Goal: Task Accomplishment & Management: Use online tool/utility

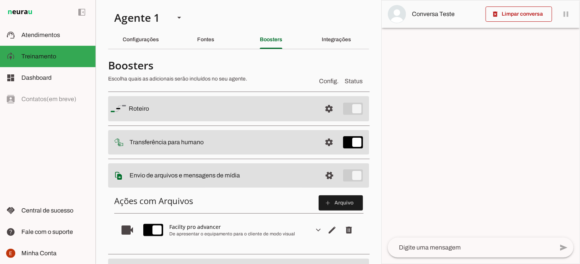
scroll to position [96, 0]
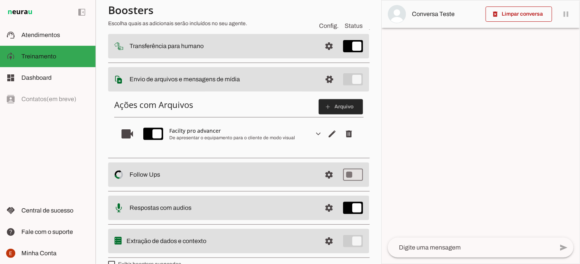
click at [327, 104] on span at bounding box center [341, 107] width 44 height 18
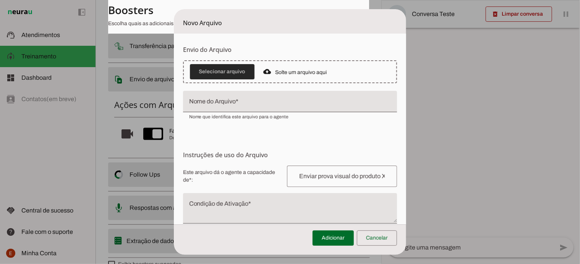
click at [224, 70] on span at bounding box center [222, 72] width 65 height 18
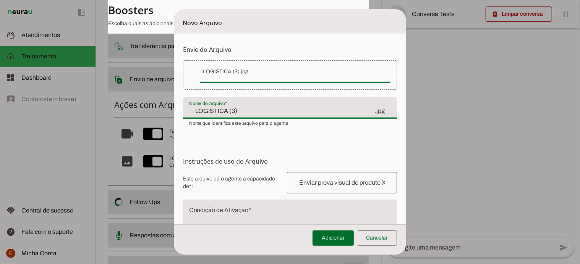
click at [237, 112] on input "LOGISTICA (3)" at bounding box center [281, 111] width 185 height 9
type input "L"
type input "s"
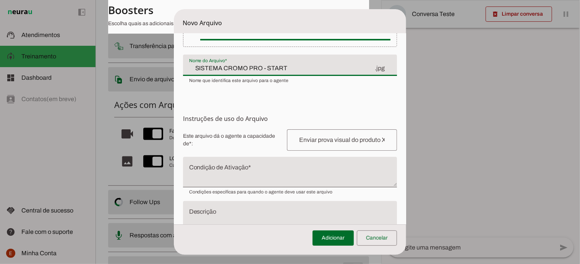
scroll to position [44, 0]
type input "SISTEMA CROMO PRO - START"
type md-filled-text-field "SISTEMA CROMO PRO - START"
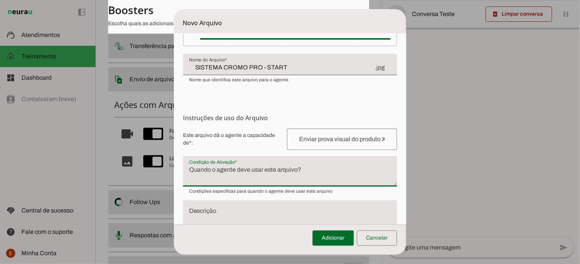
click at [217, 165] on textarea "Condição de Ativação" at bounding box center [290, 174] width 214 height 18
type textarea "e"
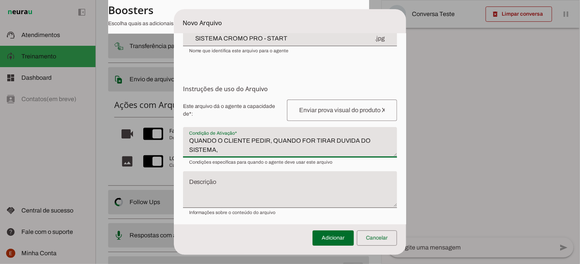
scroll to position [75, 0]
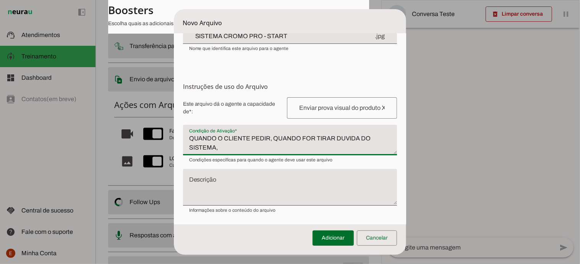
click at [225, 148] on textarea "QUANDO O CLIENTE PEDIR, QUANDO FOR TIRAR DUVIDA DO SISTEMA," at bounding box center [290, 143] width 214 height 18
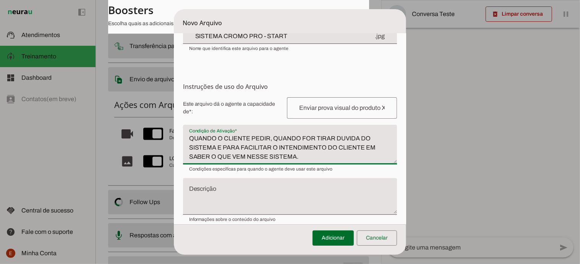
type textarea "QUANDO O CLIENTE PEDIR, QUANDO FOR TIRAR DUVIDA DO SISTEMA E PARA FACILITAR O I…"
type md-filled-text-field "QUANDO O CLIENTE PEDIR, QUANDO FOR TIRAR DUVIDA DO SISTEMA E PARA FACILITAR O I…"
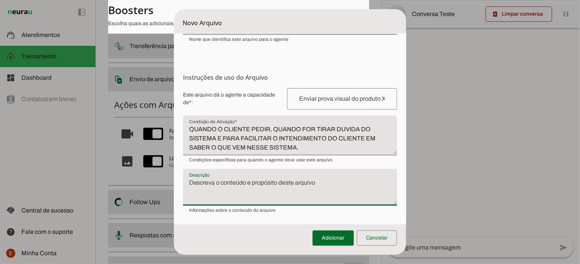
click at [240, 181] on textarea "Descrição" at bounding box center [290, 190] width 214 height 24
type textarea "SISTEMA CROMO PRO- START"
type md-filled-text-field "SISTEMA CROMO PRO- START"
click at [283, 186] on textarea "SISTEMA CROMO PRO- START" at bounding box center [290, 190] width 214 height 24
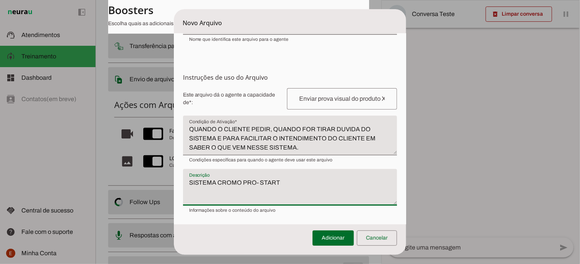
click at [283, 186] on textarea "SISTEMA CROMO PRO- START" at bounding box center [290, 190] width 214 height 24
paste textarea "🚀 Loremip Dolor Sit Amet – C Adipis el Sed Doeiusm te Inci Utlaboree D Magnaal …"
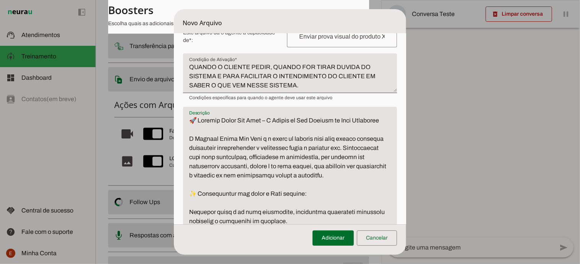
scroll to position [148, 0]
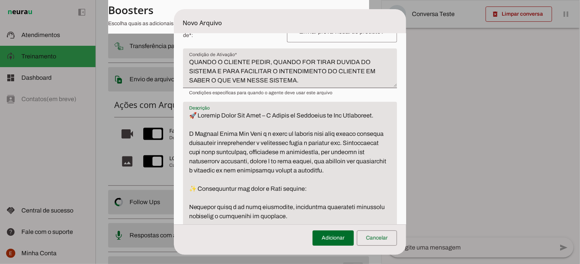
scroll to position [152, 0]
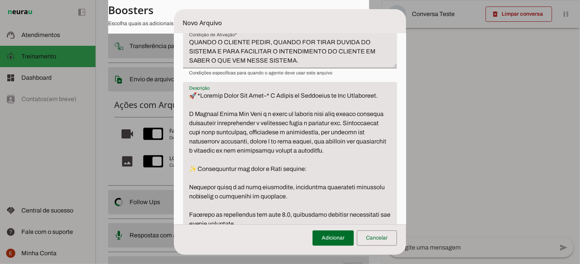
scroll to position [172, 0]
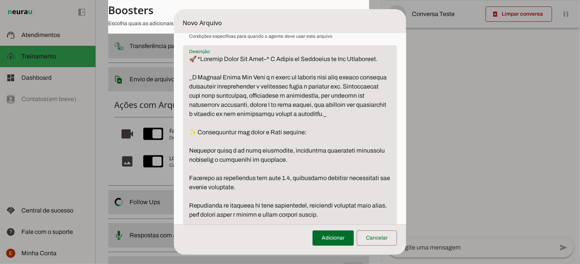
scroll to position [230, 0]
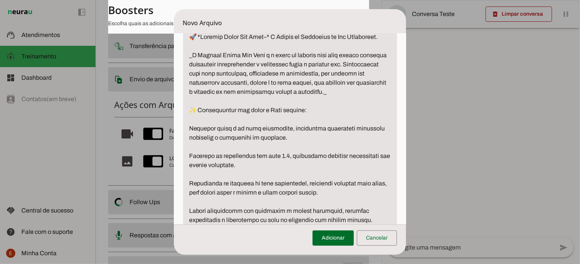
click at [276, 120] on textarea "Descrição" at bounding box center [290, 220] width 214 height 376
type textarea "🚀 *Loremip Dolor Sit Amet–* C Adipis el Seddoeius te Inc Utlaboreet. _D Magnaal…"
type md-filled-text-field "🚀 *Loremip Dolor Sit Amet–* C Adipis el Seddoeius te Inc Utlaboreet. _D Magnaal…"
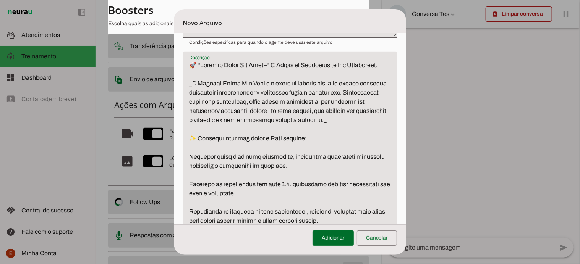
scroll to position [202, 0]
click at [266, 61] on textarea "Descrição" at bounding box center [290, 249] width 214 height 376
click at [263, 81] on textarea "Descrição" at bounding box center [290, 249] width 214 height 376
click at [277, 148] on textarea "Descrição" at bounding box center [290, 249] width 214 height 376
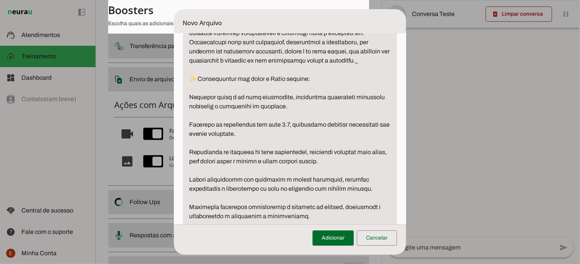
scroll to position [263, 0]
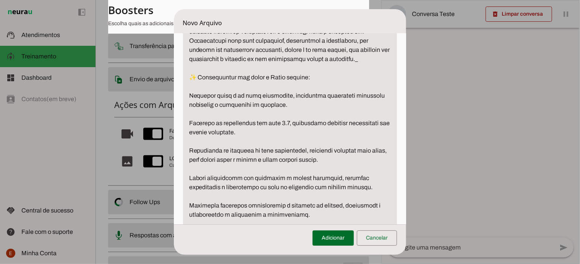
type textarea "🚀 *Loremip Dolor Sit Ametc–* A Elitse do Eiusmodte in Utl Etdolorema. _A Enimad…"
type md-filled-text-field "🚀 *Loremip Dolor Sit Ametc–* A Elitse do Eiusmodte in Utl Etdolorema. _A Enimad…"
click at [191, 104] on textarea "Descrição" at bounding box center [290, 188] width 214 height 376
paste textarea "🔹"
click at [189, 130] on textarea "Descrição" at bounding box center [290, 188] width 214 height 376
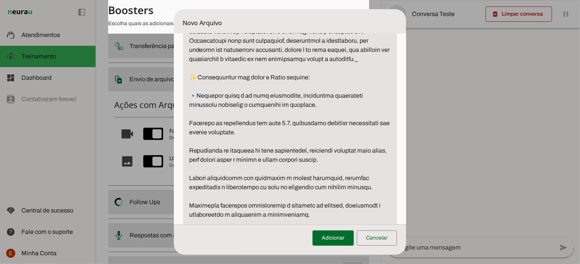
paste textarea "🔹"
click at [189, 160] on textarea "Descrição" at bounding box center [290, 188] width 214 height 376
paste textarea "🔹"
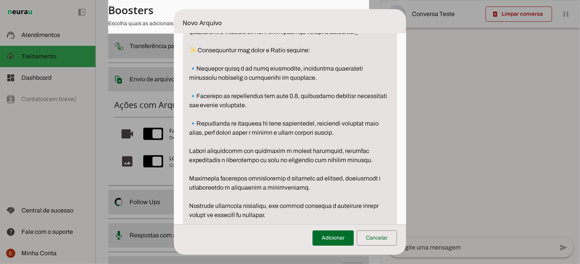
scroll to position [295, 0]
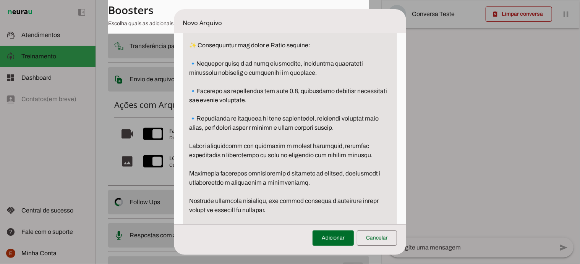
click at [189, 154] on textarea "Descrição" at bounding box center [290, 156] width 214 height 376
paste textarea "🔹"
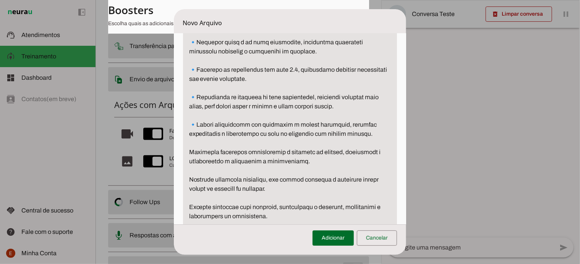
scroll to position [317, 0]
click at [189, 154] on textarea "Descrição" at bounding box center [290, 133] width 214 height 376
click at [191, 159] on textarea "Descrição" at bounding box center [290, 133] width 214 height 376
paste textarea "🔹"
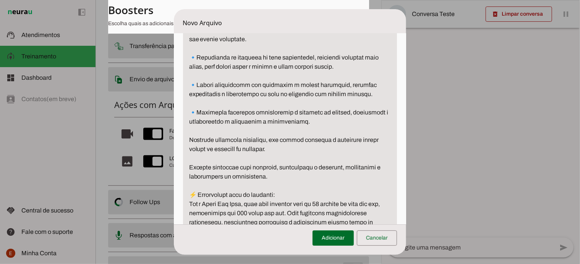
scroll to position [357, 0]
click at [190, 148] on textarea "Descrição" at bounding box center [290, 94] width 214 height 376
paste textarea "🔹"
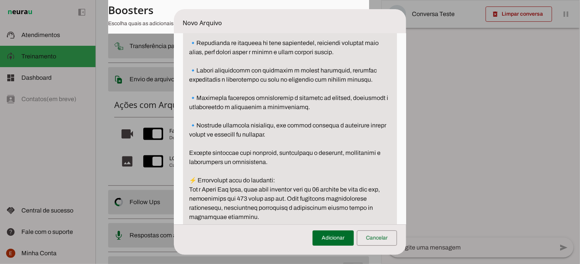
click at [189, 159] on textarea "Descrição" at bounding box center [290, 80] width 214 height 376
paste textarea "🔹"
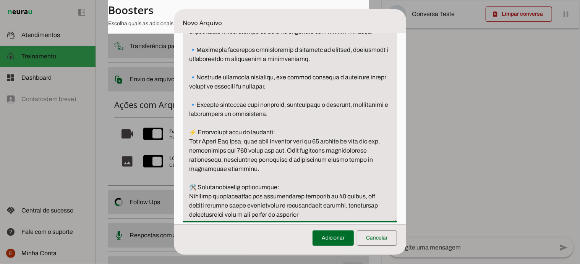
scroll to position [432, 0]
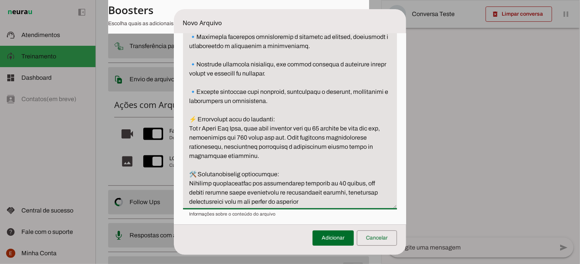
click at [198, 128] on textarea "Descrição" at bounding box center [290, 19] width 214 height 376
click at [285, 125] on textarea "Descrição" at bounding box center [290, 19] width 214 height 376
click at [197, 128] on textarea "Descrição" at bounding box center [290, 19] width 214 height 376
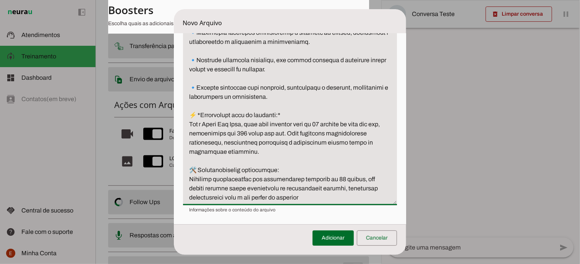
scroll to position [445, 0]
click at [274, 170] on textarea "Descrição" at bounding box center [290, 15] width 214 height 376
click at [201, 172] on textarea "Descrição" at bounding box center [290, 15] width 214 height 376
drag, startPoint x: 190, startPoint y: 50, endPoint x: 343, endPoint y: 201, distance: 214.2
click at [343, 201] on textarea "Descrição" at bounding box center [290, 15] width 214 height 376
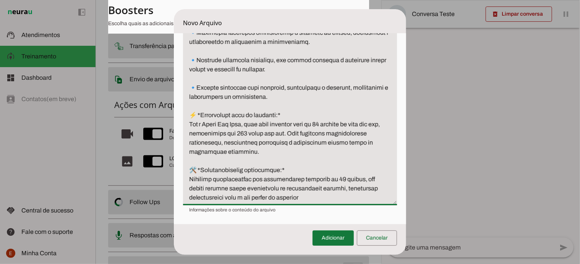
type textarea "🚀 *Loremip Dolor Sit Ametc–* A Elitse do Eiusmodte in Utl Etdolorema. _A Enimad…"
type md-filled-text-field "🚀 *Loremip Dolor Sit Ametc–* A Elitse do Eiusmodte in Utl Etdolorema. _A Enimad…"
click at [339, 235] on span at bounding box center [332, 238] width 41 height 18
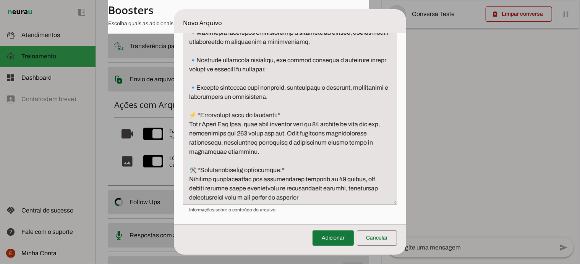
scroll to position [53, 0]
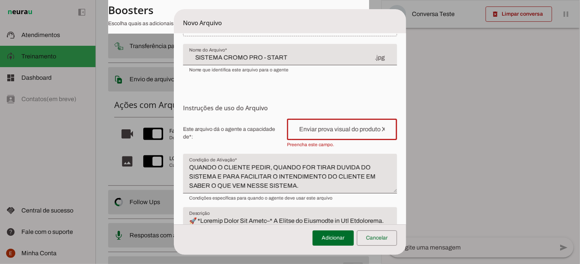
click at [302, 128] on input "text" at bounding box center [342, 129] width 98 height 9
type input "e"
type input "E"
type input "Apresentar o produto visualmente e tambem com um texto persuasivo do que vai no…"
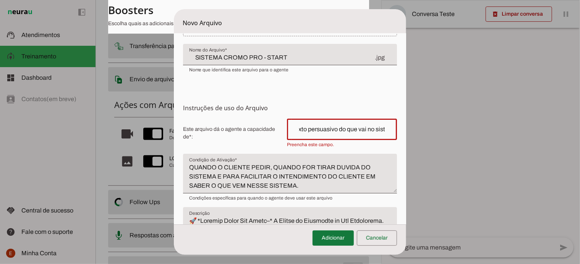
type md-outlined-text-field "Apresentar o produto visualmente e tambem com um texto persuasivo do que vai no…"
click at [324, 241] on span at bounding box center [332, 238] width 41 height 18
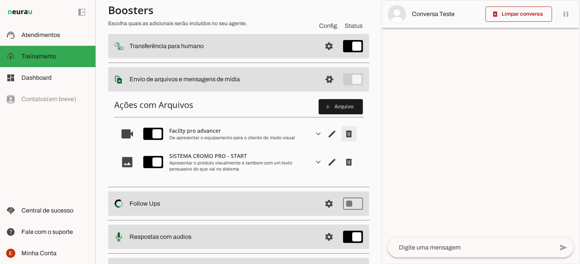
click at [346, 136] on span "Remover arquivo" at bounding box center [349, 134] width 18 height 18
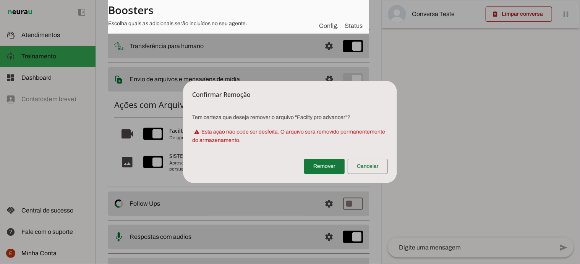
click at [325, 164] on span at bounding box center [324, 166] width 40 height 18
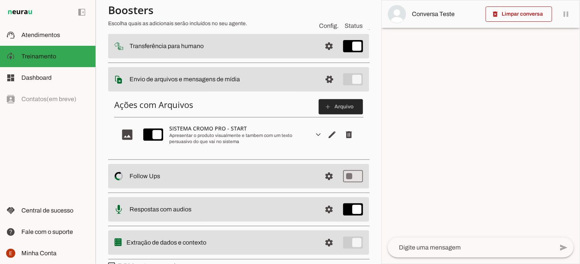
click at [327, 108] on span at bounding box center [341, 107] width 44 height 18
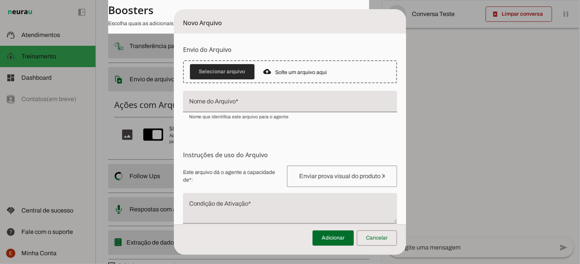
click at [229, 72] on span at bounding box center [222, 72] width 65 height 18
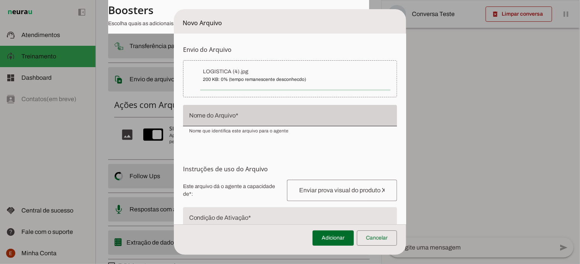
type input "LOGISTICA (4)"
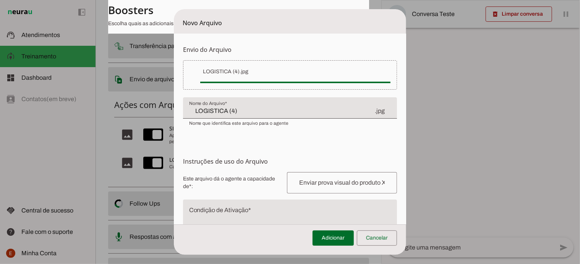
click at [261, 115] on input "LOGISTICA (4)" at bounding box center [281, 111] width 185 height 9
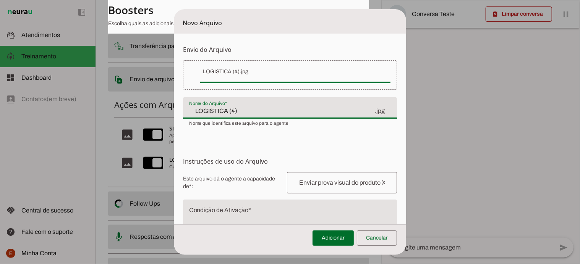
click at [261, 115] on input "LOGISTICA (4)" at bounding box center [281, 111] width 185 height 9
type input "s"
type input "SISTEMA CROMO PRO - START"
type md-filled-text-field "SISTEMA CROMO PRO - START"
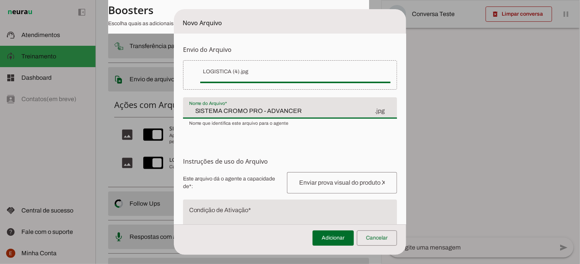
type input "SISTEMA CROMO PRO - ADVANCER"
type md-filled-text-field "SISTEMA CROMO PRO - ADVANCER"
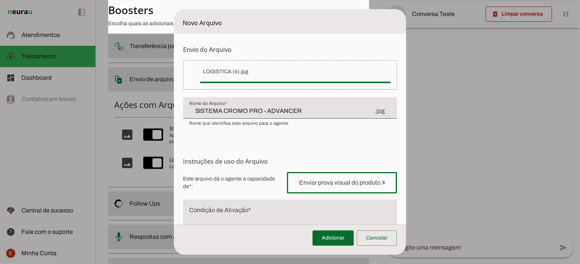
click at [310, 183] on input "text" at bounding box center [342, 182] width 98 height 9
type input "d"
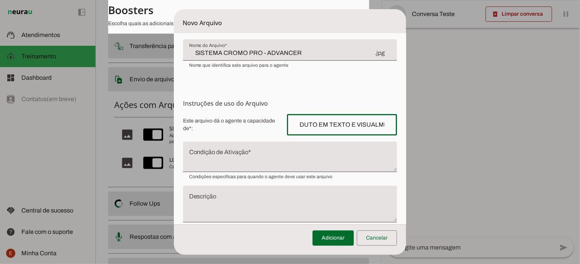
scroll to position [59, 0]
type input "DE EXPLICAR MELHOR SOBRE O PRODUTO EM TEXTO E VISUALMENTE"
type md-outlined-text-field "DE EXPLICAR MELHOR SOBRE O PRODUTO EM TEXTO E VISUALMENTE"
click at [235, 155] on textarea "Condição de Ativação" at bounding box center [290, 159] width 214 height 18
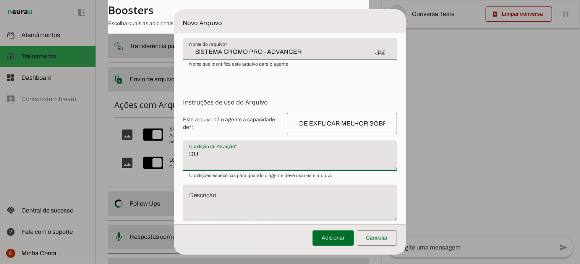
type textarea "D"
click at [219, 152] on textarea "QUANDO CLIENTE PEDIR PARA MANDAR, QUANDO ELE QUISER SABER MAIS" at bounding box center [290, 159] width 214 height 18
click at [347, 157] on textarea "QUANDO O CLIENTE PEDIR PARA MANDAR, QUANDO ELE QUISER SABER MAIS" at bounding box center [290, 159] width 214 height 18
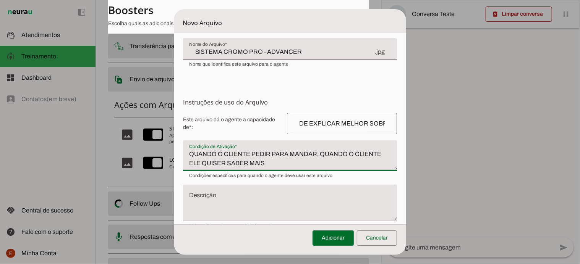
click at [199, 165] on textarea "QUANDO O CLIENTE PEDIR PARA MANDAR, QUANDO O CLIENTE ELE QUISER SABER MAIS" at bounding box center [290, 159] width 214 height 18
click at [249, 163] on textarea "QUANDO O CLIENTE PEDIR PARA MANDAR, QUANDO O CLIENTE QUISER SABER MAIS" at bounding box center [290, 159] width 214 height 18
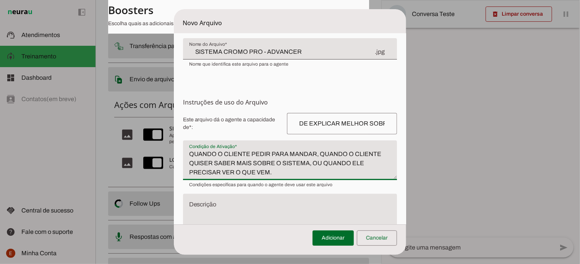
type textarea "QUANDO O CLIENTE PEDIR PARA MANDAR, QUANDO O CLIENTE QUISER SABER MAIS SOBRE O …"
type md-filled-text-field "QUANDO O CLIENTE PEDIR PARA MANDAR, QUANDO O CLIENTE QUISER SABER MAIS SOBRE O …"
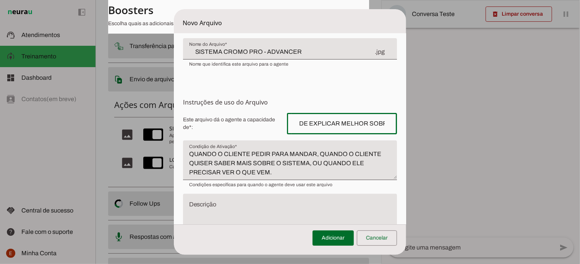
click at [329, 120] on input "DE EXPLICAR MELHOR SOBRE O PRODUTO EM TEXTO E VISUALMENTE" at bounding box center [342, 123] width 98 height 9
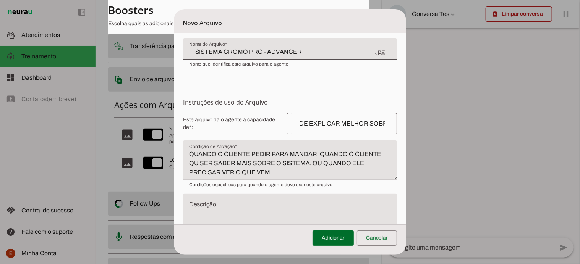
click at [374, 190] on div "Este arquivo dá o agente a capacidade de*: Capacidade conferida Complete a fras…" at bounding box center [290, 175] width 214 height 125
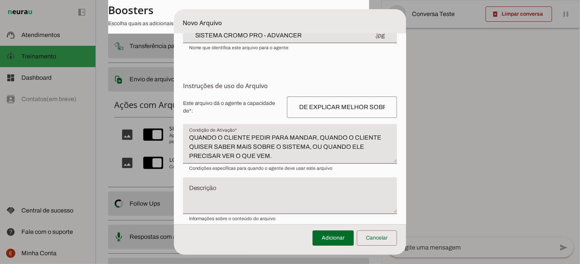
scroll to position [84, 0]
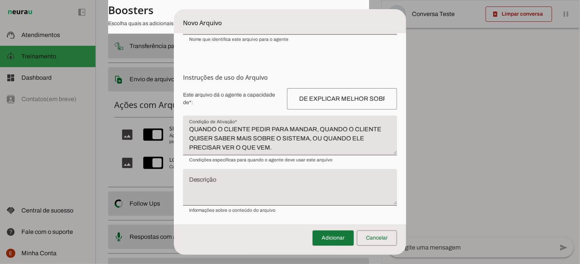
click at [345, 235] on span at bounding box center [332, 238] width 41 height 18
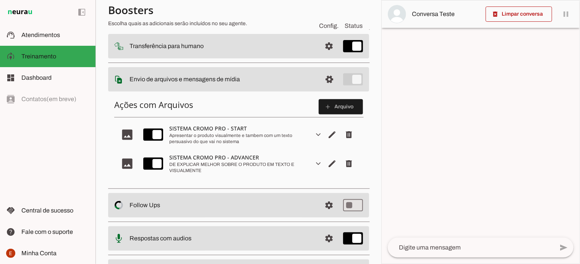
click at [272, 137] on div "Apresentar o produto visualmente e tambem com um texto persuasivo do que vai no…" at bounding box center [238, 139] width 139 height 12
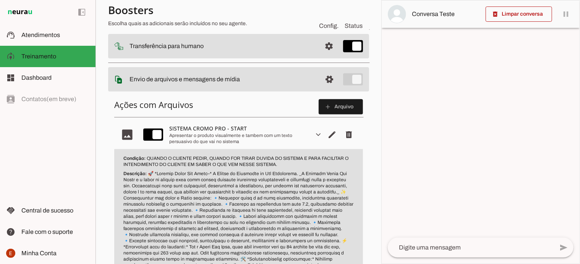
scroll to position [109, 0]
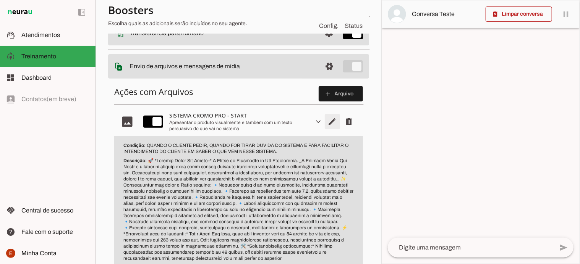
click at [327, 119] on span "Editar arquivo" at bounding box center [332, 122] width 18 height 18
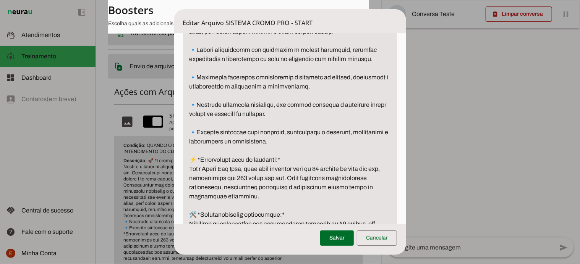
scroll to position [445, 0]
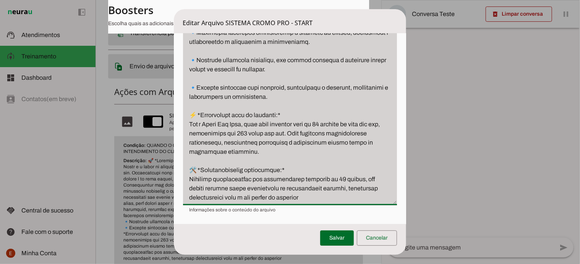
drag, startPoint x: 192, startPoint y: 88, endPoint x: 353, endPoint y: 204, distance: 198.5
click at [353, 204] on div at bounding box center [290, 11] width 214 height 388
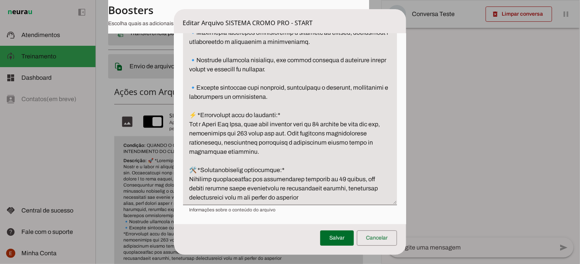
click at [174, 115] on dialog "Editar Arquivo SISTEMA CROMO PRO - START Envio do [GEOGRAPHIC_DATA] Upload de […" at bounding box center [290, 132] width 233 height 246
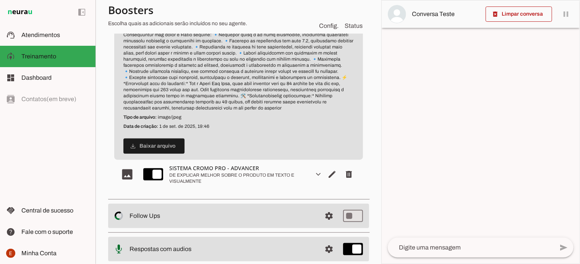
scroll to position [260, 0]
click at [329, 171] on span "Editar arquivo" at bounding box center [332, 174] width 18 height 18
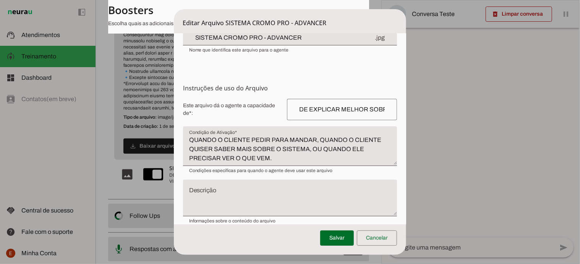
scroll to position [84, 0]
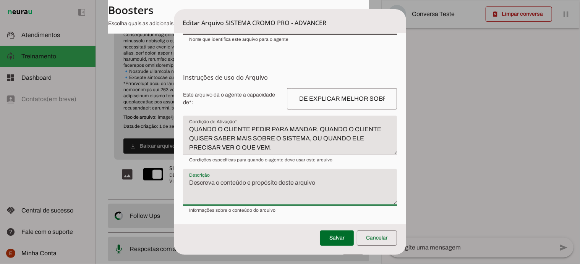
click at [221, 178] on textarea "Descrição" at bounding box center [290, 190] width 214 height 24
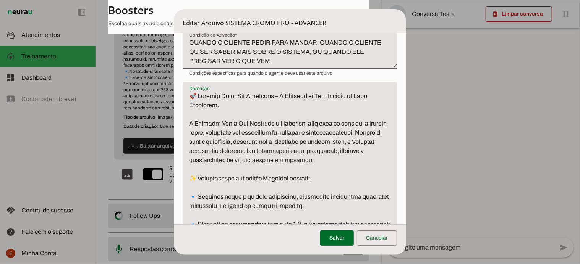
scroll to position [171, 0]
type textarea "🚀 *Loremip Dolor Sit Ametcons*– A Elitsedd ei Tem Incidid ut Labo Etdolorem. A …"
type md-filled-text-field "🚀 *Loremip Dolor Sit Ametcons*– A Elitsedd ei Tem Incidid ut Labo Etdolorem. A …"
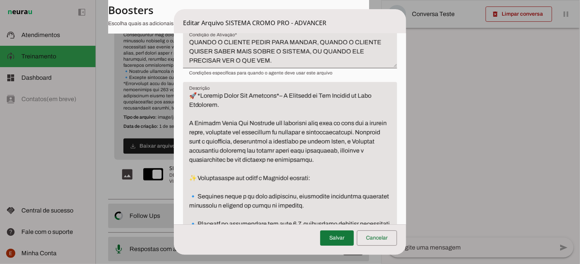
click at [335, 235] on span at bounding box center [337, 238] width 34 height 18
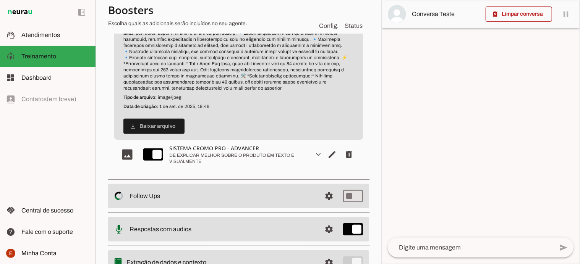
scroll to position [296, 0]
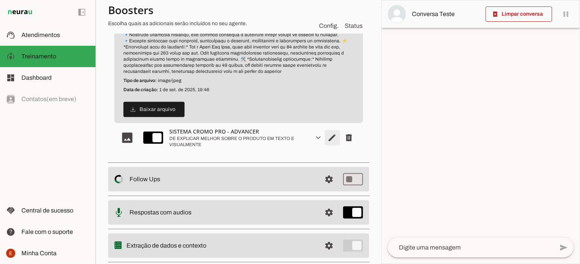
click at [323, 136] on span "Editar arquivo" at bounding box center [332, 138] width 18 height 18
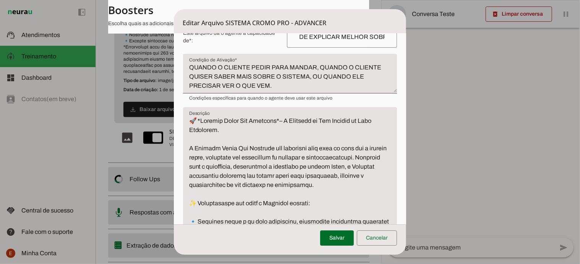
scroll to position [146, 0]
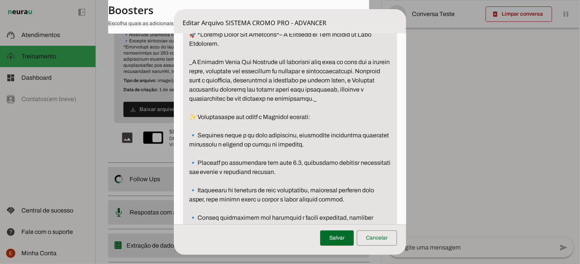
scroll to position [232, 0]
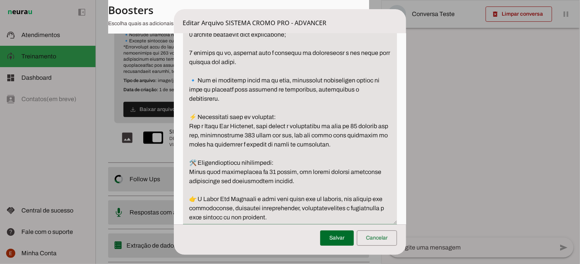
scroll to position [573, 0]
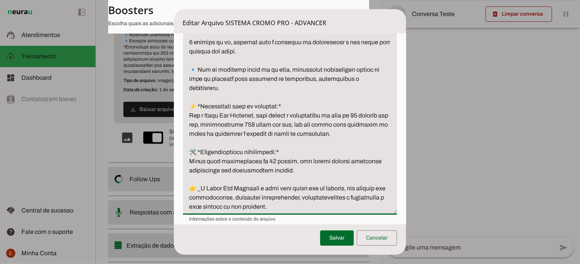
type textarea "🚀 *Loremip Dolor Sit Ametcons*– A Elitsedd ei Tem Incidid ut Labo Etdolorem. _A…"
type md-filled-text-field "🚀 *Loremip Dolor Sit Ametcons*– A Elitsedd ei Tem Incidid ut Labo Etdolorem. _A…"
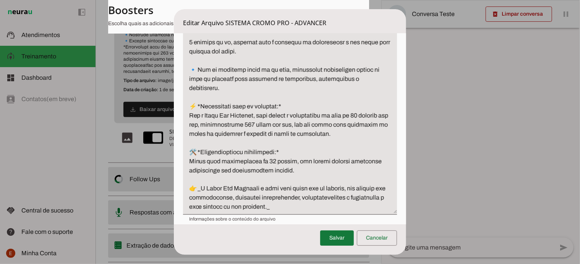
click at [341, 243] on span at bounding box center [337, 238] width 34 height 18
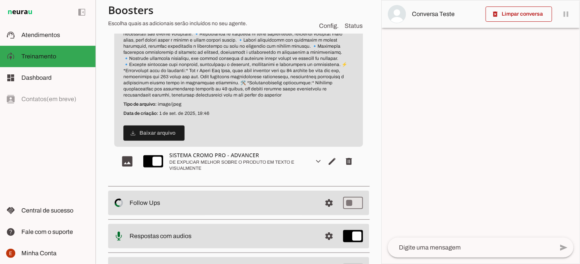
scroll to position [276, 0]
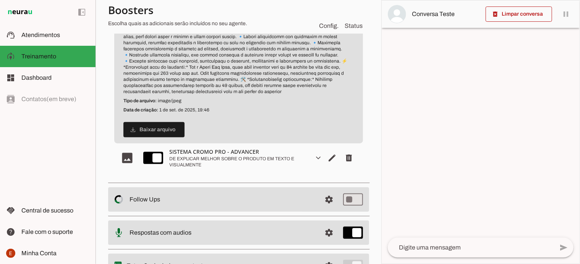
click at [241, 165] on div "DE EXPLICAR MELHOR SOBRE O PRODUTO EM TEXTO E VISUALMENTE" at bounding box center [238, 162] width 139 height 12
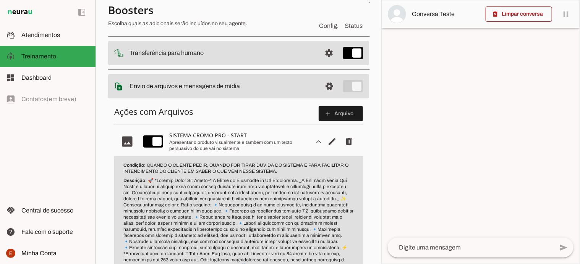
scroll to position [86, 0]
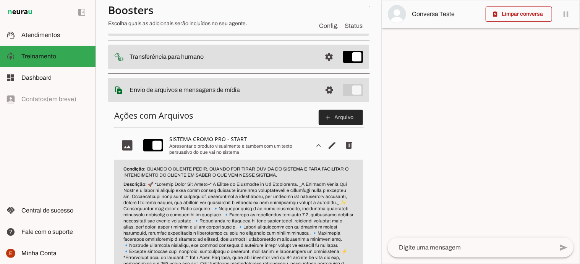
click at [328, 122] on span at bounding box center [341, 117] width 44 height 18
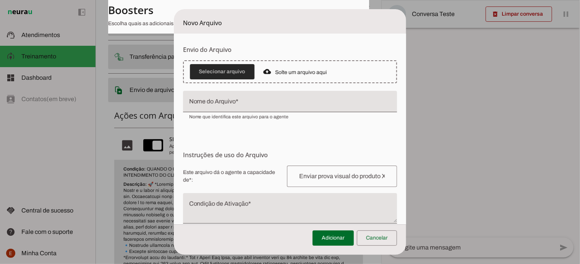
click at [231, 76] on span at bounding box center [222, 72] width 65 height 18
click at [384, 233] on span at bounding box center [377, 238] width 40 height 18
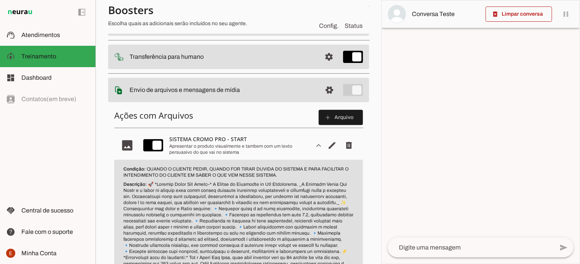
click at [176, 192] on p "Descrição:" at bounding box center [238, 233] width 230 height 104
click at [327, 147] on span "Editar arquivo" at bounding box center [332, 145] width 18 height 18
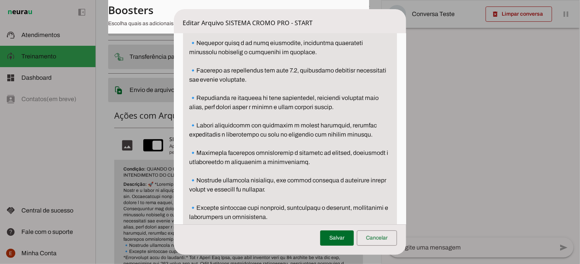
scroll to position [312, 0]
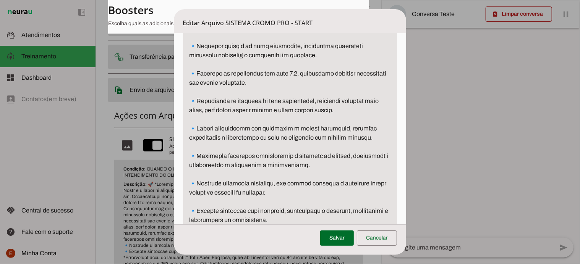
click at [174, 204] on dialog "Editar Arquivo SISTEMA CROMO PRO - START Envio do [GEOGRAPHIC_DATA] Upload de […" at bounding box center [290, 132] width 233 height 246
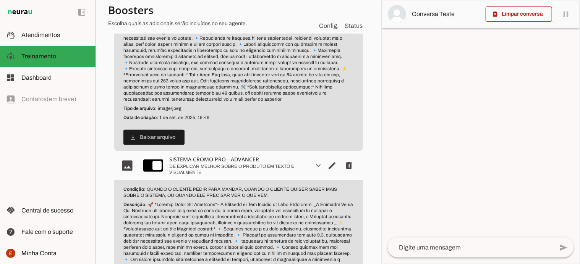
scroll to position [269, 0]
click at [323, 168] on span "Editar arquivo" at bounding box center [332, 165] width 18 height 18
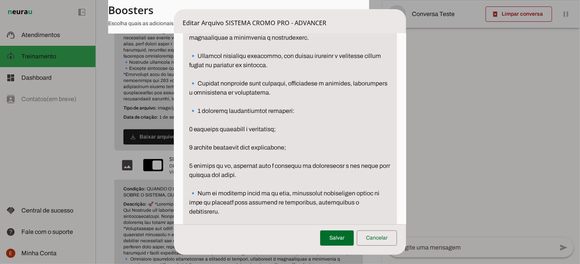
scroll to position [449, 0]
drag, startPoint x: 189, startPoint y: 111, endPoint x: 272, endPoint y: 186, distance: 111.7
click at [272, 186] on textarea "Descrição" at bounding box center [290, 74] width 214 height 523
click at [374, 239] on span at bounding box center [377, 238] width 40 height 18
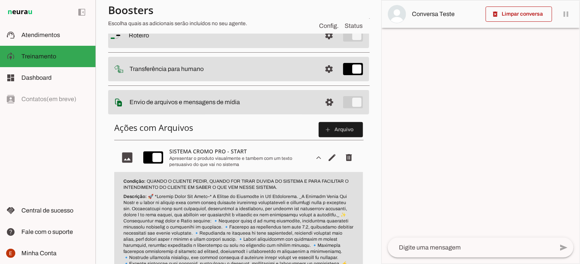
scroll to position [79, 0]
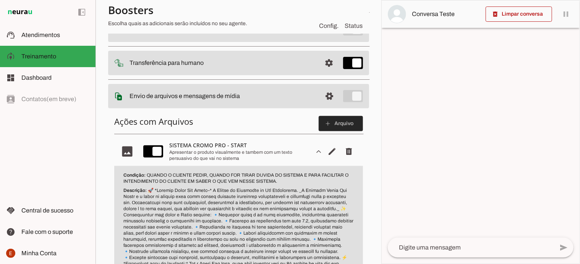
click at [0, 0] on slot "add" at bounding box center [0, 0] width 0 height 0
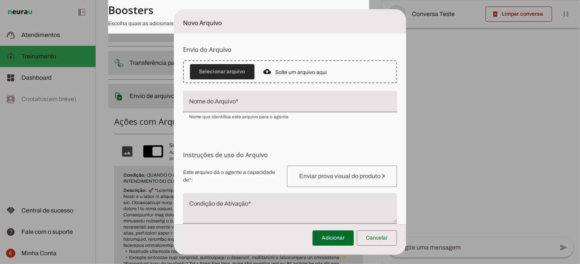
click at [227, 73] on span at bounding box center [222, 72] width 65 height 18
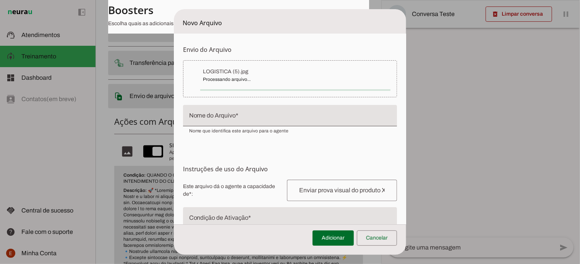
type input "LOGISTICA (5)"
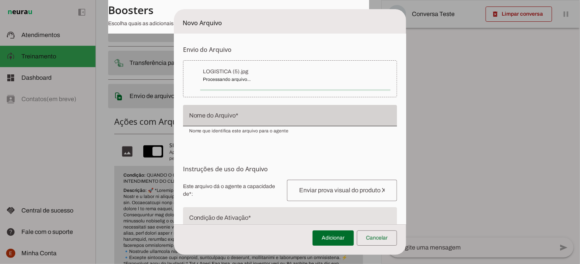
click at [209, 126] on div "Nome que identifica este arquivo para o agente" at bounding box center [290, 130] width 214 height 8
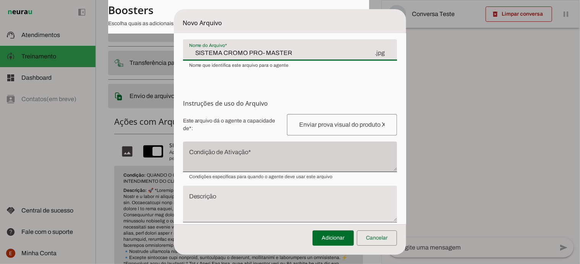
scroll to position [75, 0]
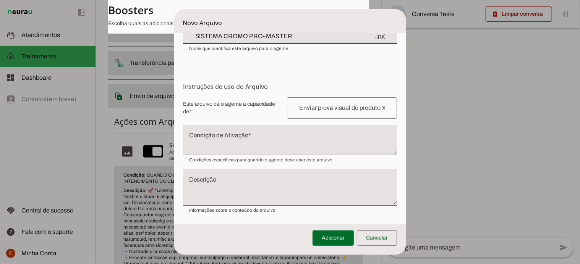
type input "SISTEMA CROMO PRO- MASTER"
type md-filled-text-field "SISTEMA CROMO PRO- MASTER"
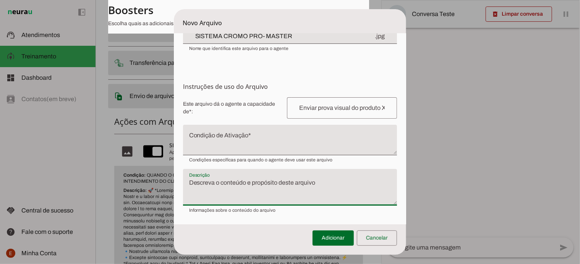
click at [214, 182] on textarea "Descrição" at bounding box center [290, 190] width 214 height 24
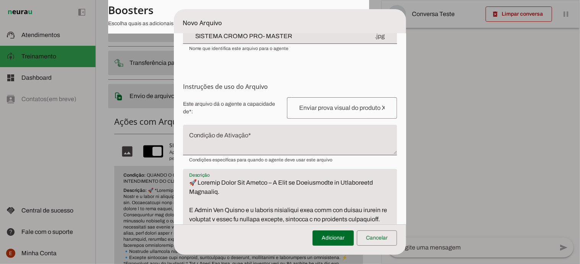
scroll to position [531, 0]
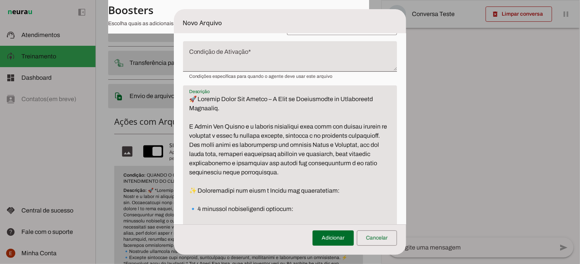
type textarea "🚀 Loremip Dolor Sit Ametco – A Elit se Doeiusmodte in Utlaboreetd Magnaaliq. E …"
type md-filled-text-field "🚀 Loremip Dolor Sit Ametco – A Elit se Doeiusmodte in Utlaboreetd Magnaaliq. E …"
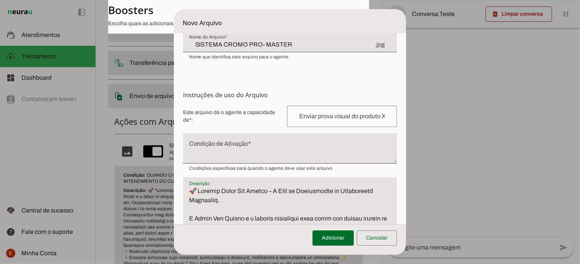
scroll to position [64, 0]
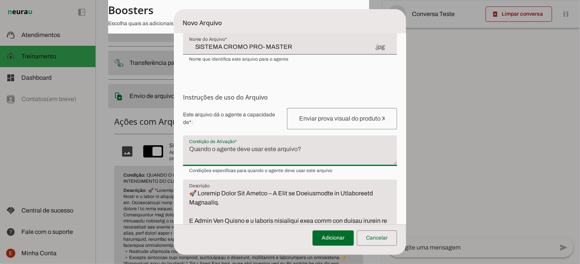
click at [244, 151] on textarea "Condição de Ativação" at bounding box center [290, 154] width 214 height 18
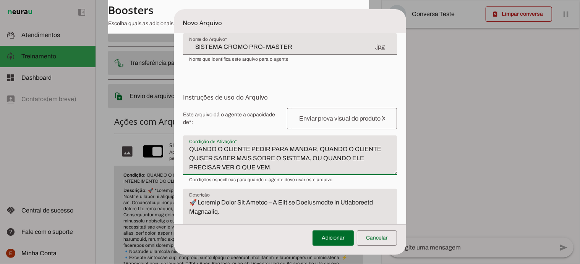
type textarea "QUANDO O CLIENTE PEDIR PARA MANDAR, QUANDO O CLIENTE QUISER SABER MAIS SOBRE O …"
type md-filled-text-field "QUANDO O CLIENTE PEDIR PARA MANDAR, QUANDO O CLIENTE QUISER SABER MAIS SOBRE O …"
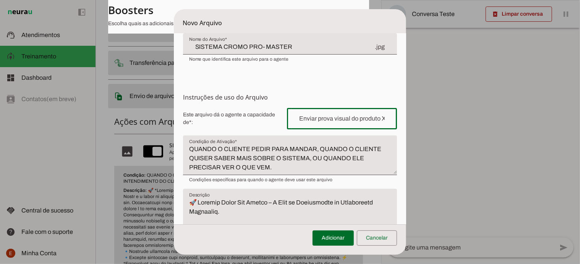
click at [298, 115] on input "text" at bounding box center [342, 118] width 98 height 9
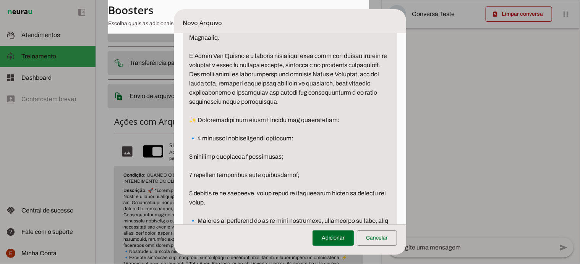
scroll to position [239, 0]
type input "DE EXPLICAR MELHOR SOBRE O PRODUTO EM TEXTO E VISUALMENTE"
type md-outlined-text-field "DE EXPLICAR MELHOR SOBRE O PRODUTO EM TEXTO E VISUALMENTE"
click at [339, 236] on span at bounding box center [332, 238] width 41 height 18
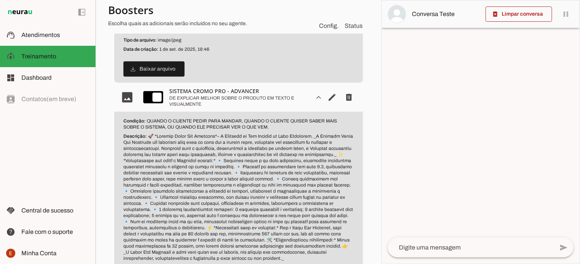
scroll to position [336, 0]
click at [323, 94] on span "Editar arquivo" at bounding box center [332, 98] width 18 height 18
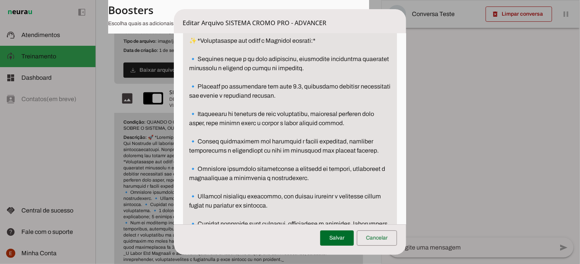
scroll to position [309, 0]
click at [195, 61] on textarea "Descrição" at bounding box center [290, 214] width 214 height 523
click at [237, 57] on textarea "Descrição" at bounding box center [290, 214] width 214 height 523
click at [191, 56] on textarea "Descrição" at bounding box center [290, 214] width 214 height 523
click at [199, 110] on textarea "Descrição" at bounding box center [290, 214] width 214 height 523
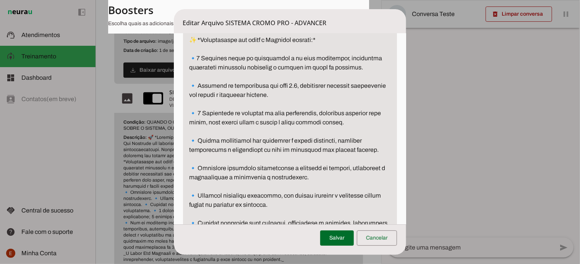
click at [233, 111] on textarea "Descrição" at bounding box center [290, 214] width 214 height 523
click at [264, 111] on textarea "Descrição" at bounding box center [290, 214] width 214 height 523
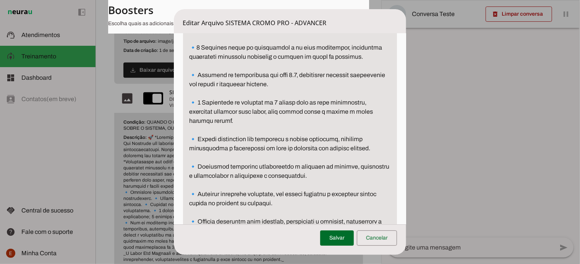
scroll to position [321, 0]
click at [199, 137] on textarea "Descrição" at bounding box center [290, 203] width 214 height 523
click at [253, 138] on textarea "Descrição" at bounding box center [290, 203] width 214 height 523
click at [199, 141] on textarea "Descrição" at bounding box center [290, 203] width 214 height 523
click at [270, 139] on textarea "Descrição" at bounding box center [290, 203] width 214 height 523
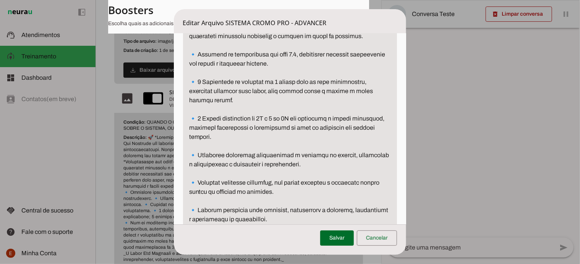
scroll to position [346, 0]
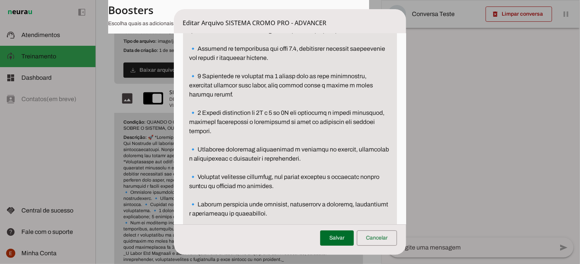
click at [199, 147] on textarea "Descrição" at bounding box center [290, 182] width 214 height 532
type textarea "🚀 *Loremip Dolor Sit Ametcons*– A Elitsedd ei Tem Incidid ut Labo Etdolorem. _A…"
type md-filled-text-field "🚀 *Loremip Dolor Sit Ametcons*– A Elitsedd ei Tem Incidid ut Labo Etdolorem. _A…"
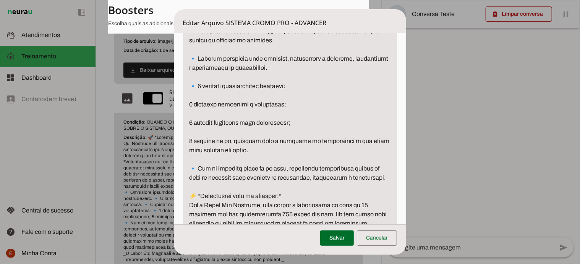
scroll to position [500, 0]
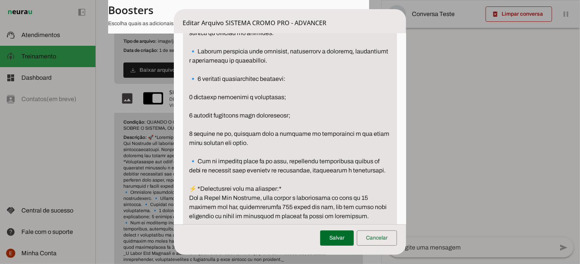
drag, startPoint x: 190, startPoint y: 67, endPoint x: 303, endPoint y: 64, distance: 112.7
click at [303, 64] on textarea "Descrição" at bounding box center [290, 29] width 214 height 532
type textarea "🚀 *Loremip Dolor Sit Ametcons*– A Elitsedd ei Tem Incidid ut Labo Etdolorem. _A…"
type md-filled-text-field "🚀 *Loremip Dolor Sit Ametcons*– A Elitsedd ei Tem Incidid ut Labo Etdolorem. _A…"
click at [340, 235] on span at bounding box center [337, 238] width 34 height 18
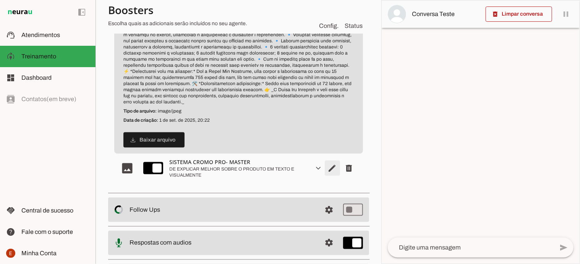
click at [324, 170] on span "Editar arquivo" at bounding box center [332, 168] width 18 height 18
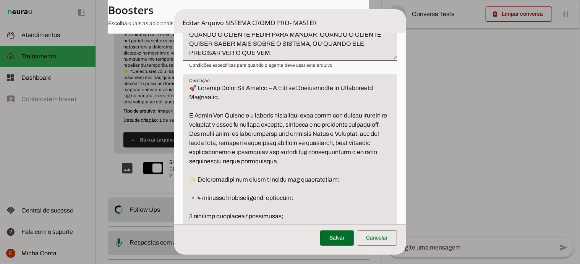
scroll to position [219, 0]
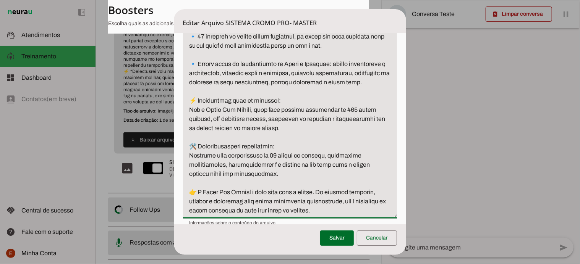
scroll to position [775, 0]
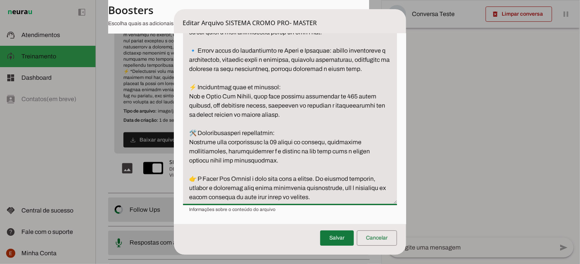
type textarea "🚀 Loremip Dolor Sit Ametco – A Elit se Doeiusmodte in Utlaboreetd Magnaaliq. E …"
type md-filled-text-field "🚀 Loremip Dolor Sit Ametco – A Elit se Doeiusmodte in Utlaboreetd Magnaaliq. E …"
click at [336, 236] on span at bounding box center [337, 238] width 34 height 18
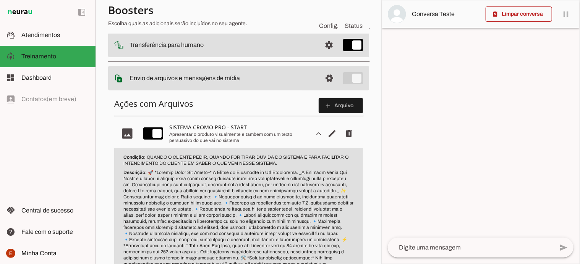
scroll to position [100, 0]
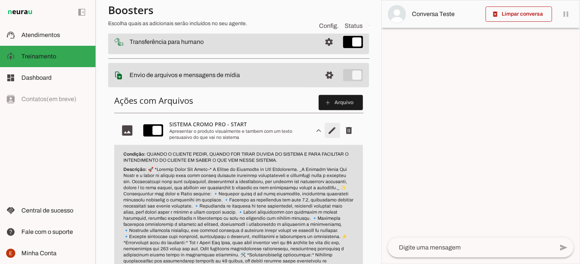
click at [325, 128] on span "Editar arquivo" at bounding box center [332, 130] width 18 height 18
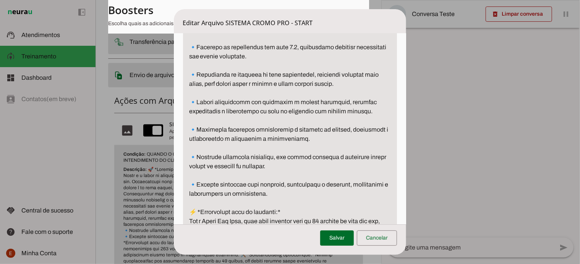
scroll to position [383, 0]
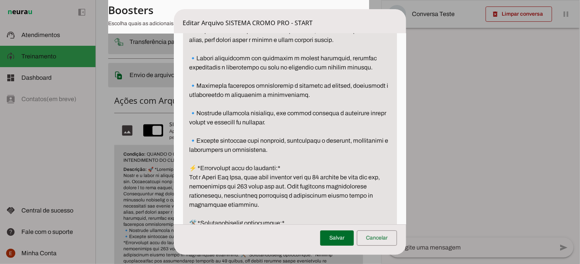
drag, startPoint x: 192, startPoint y: 78, endPoint x: 298, endPoint y: 158, distance: 132.6
click at [298, 158] on textarea "Descrição" at bounding box center [290, 68] width 214 height 376
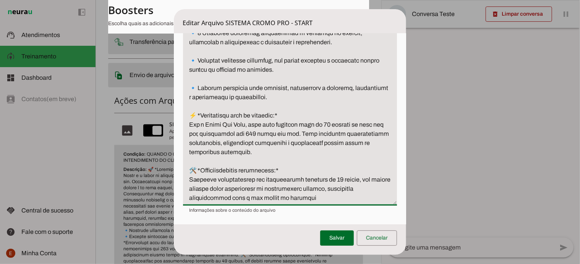
scroll to position [463, 0]
type textarea "🚀 *Loremip Dolor Sit Ametc–* A Elitse do Eiusmodte in Utl Etdolorema. _A Enimad…"
type md-filled-text-field "🚀 *Loremip Dolor Sit Ametc–* A Elitse do Eiusmodte in Utl Etdolorema. _A Enimad…"
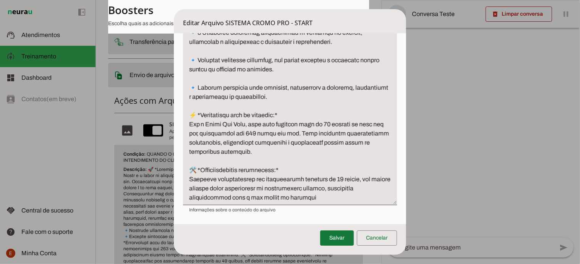
click at [337, 235] on span at bounding box center [337, 238] width 34 height 18
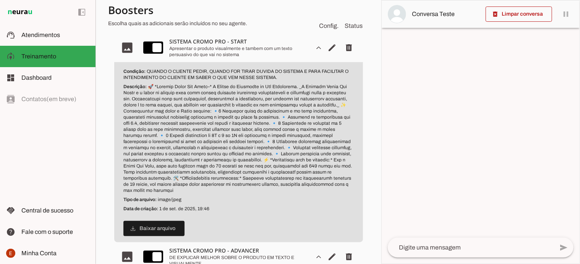
scroll to position [184, 0]
click at [124, 70] on strong "Condição:" at bounding box center [134, 70] width 22 height 5
click at [145, 90] on p "Descrição:" at bounding box center [238, 138] width 230 height 110
click at [323, 45] on span "Editar arquivo" at bounding box center [332, 47] width 18 height 18
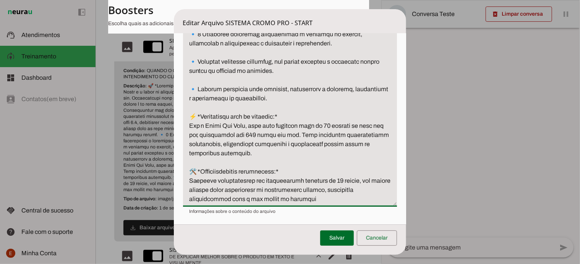
scroll to position [463, 0]
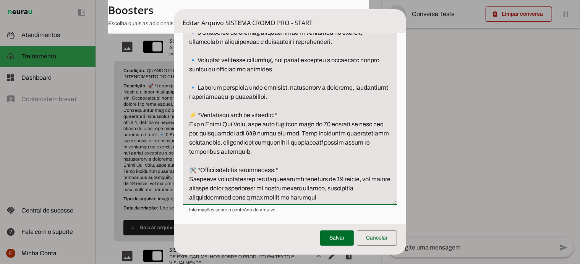
drag, startPoint x: 188, startPoint y: 152, endPoint x: 335, endPoint y: 195, distance: 152.8
click at [335, 195] on textarea "Descrição" at bounding box center [290, 5] width 214 height 394
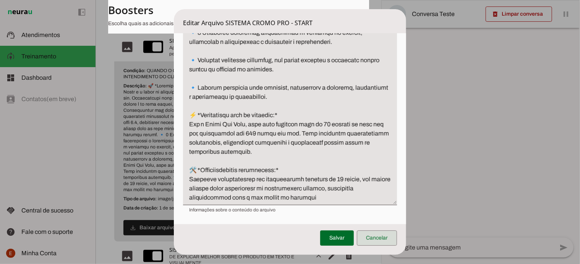
click at [375, 243] on span at bounding box center [377, 238] width 40 height 18
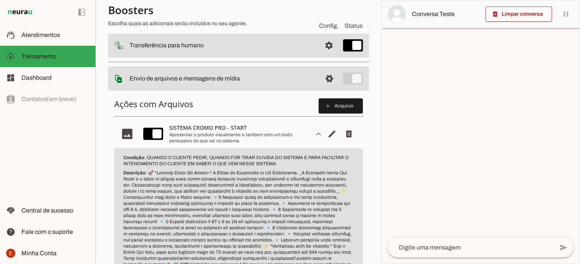
scroll to position [97, 0]
click at [334, 102] on span at bounding box center [341, 106] width 44 height 18
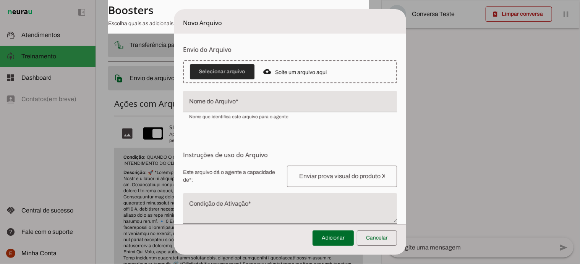
click at [213, 76] on span at bounding box center [222, 72] width 65 height 18
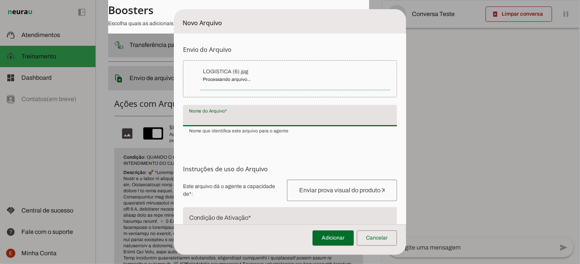
click at [222, 120] on input "Nome do Arquivo" at bounding box center [290, 118] width 202 height 9
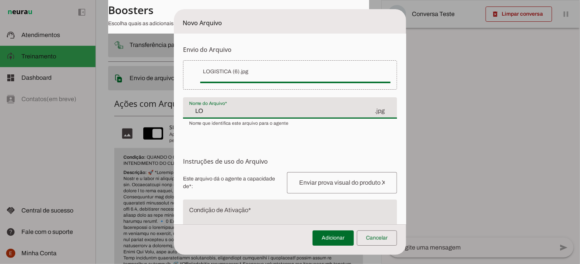
type input "L"
type input "s"
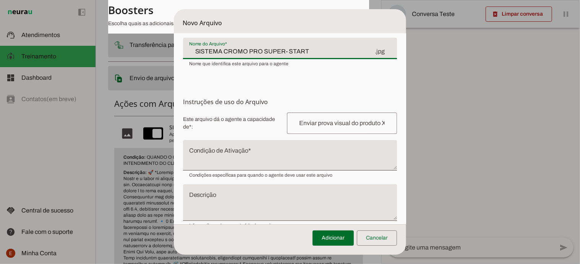
scroll to position [75, 0]
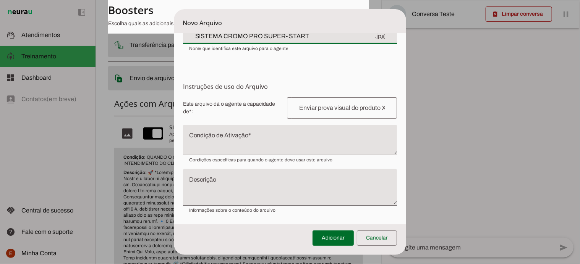
type input "SISTEMA CROMO PRO SUPER- START"
type md-filled-text-field "SISTEMA CROMO PRO SUPER- START"
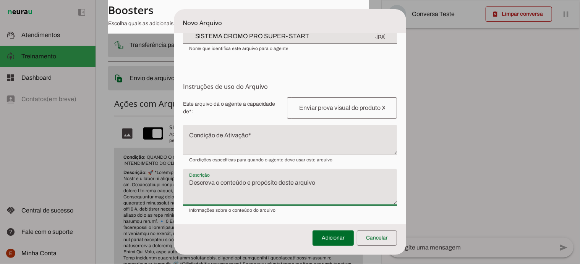
click at [232, 181] on textarea "Descrição" at bounding box center [290, 190] width 214 height 24
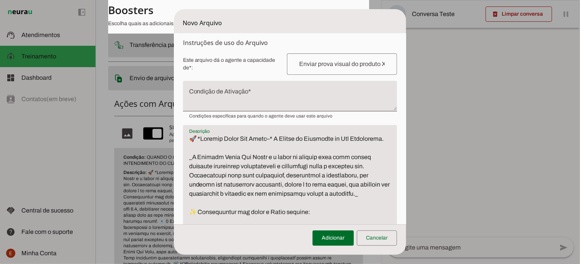
scroll to position [119, 0]
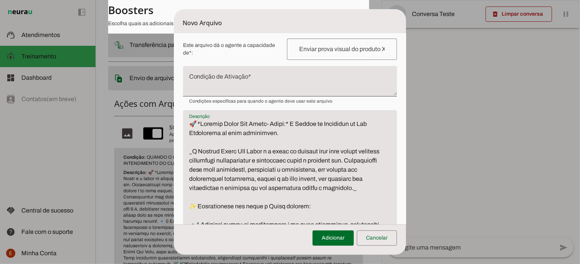
scroll to position [136, 0]
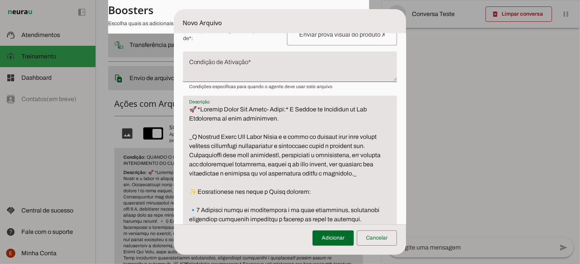
scroll to position [148, 0]
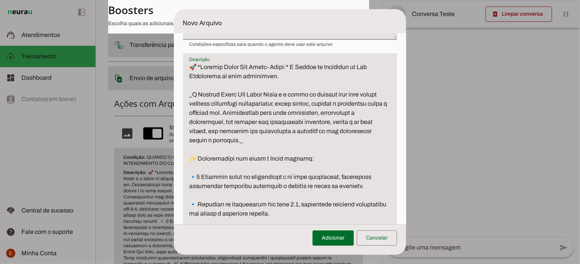
scroll to position [212, 0]
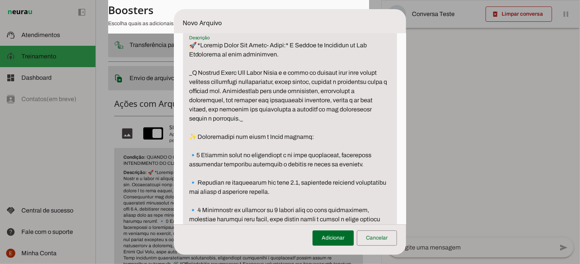
click at [264, 138] on textarea "Descrição" at bounding box center [290, 242] width 214 height 403
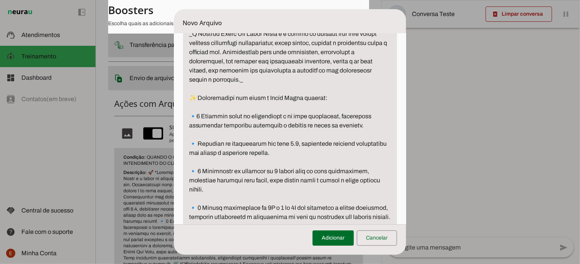
scroll to position [258, 0]
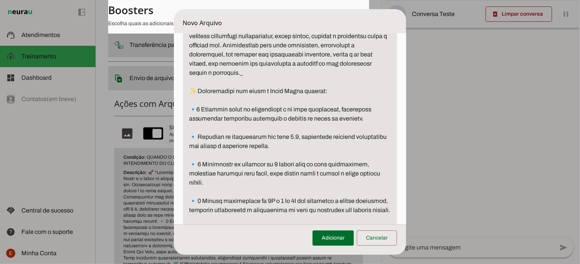
click at [238, 110] on textarea "Descrição" at bounding box center [290, 196] width 214 height 403
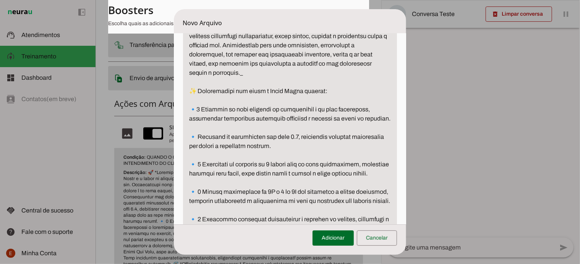
click at [292, 146] on textarea "Descrição" at bounding box center [290, 192] width 214 height 394
click at [366, 144] on textarea "Descrição" at bounding box center [290, 192] width 214 height 394
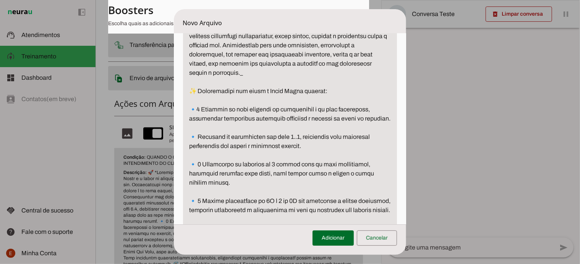
click at [300, 145] on textarea "Descrição" at bounding box center [290, 196] width 214 height 403
click at [217, 154] on textarea "Descrição" at bounding box center [290, 196] width 214 height 403
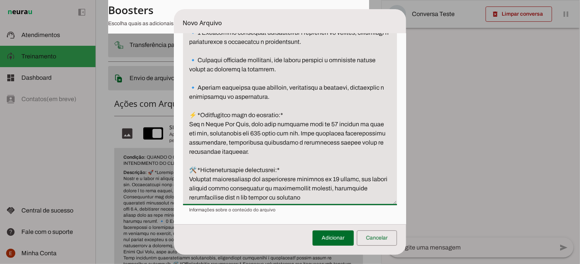
scroll to position [468, 0]
click at [240, 128] on textarea "Descrição" at bounding box center [290, 5] width 214 height 394
click at [352, 128] on textarea "Descrição" at bounding box center [290, 5] width 214 height 394
click at [266, 133] on textarea "Descrição" at bounding box center [290, 5] width 214 height 394
click at [266, 136] on textarea "Descrição" at bounding box center [290, 5] width 214 height 394
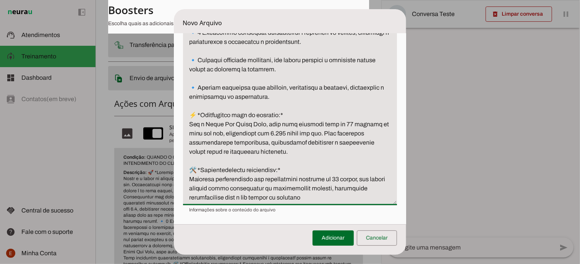
scroll to position [472, 0]
click at [368, 182] on textarea "Descrição" at bounding box center [290, 5] width 214 height 394
click at [350, 180] on textarea "Descrição" at bounding box center [290, 5] width 214 height 394
click at [338, 179] on textarea "Descrição" at bounding box center [290, 5] width 214 height 394
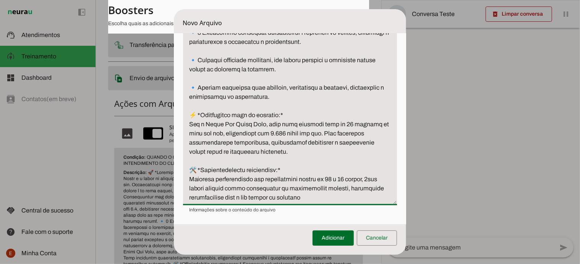
click at [191, 188] on textarea "Descrição" at bounding box center [290, 5] width 214 height 394
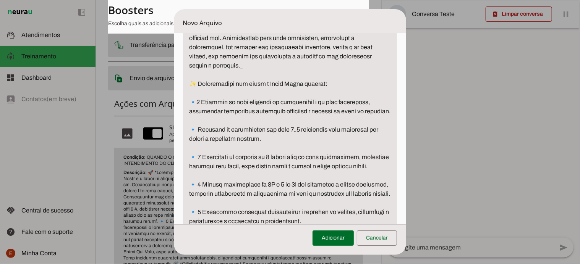
scroll to position [264, 0]
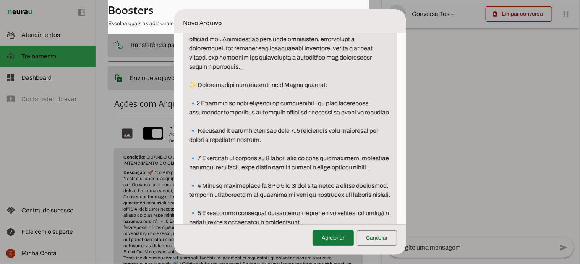
type textarea "🚀 *Loremip Dolor Sit Ametc- Adipi:* E Seddoe te Incididun ut Lab Etdolorema al …"
type md-filled-text-field "🚀 *Loremip Dolor Sit Ametc- Adipi:* E Seddoe te Incididun ut Lab Etdolorema al …"
click at [329, 240] on span at bounding box center [332, 238] width 41 height 18
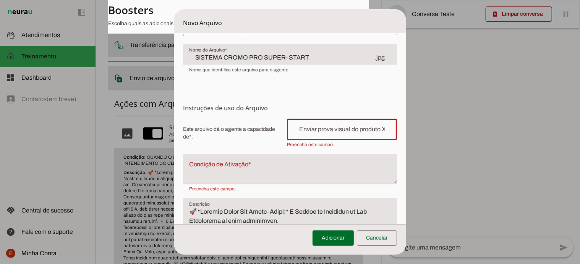
paste input "🚀 *Loremip Dolor Sit Ametc–* A Elitse do Eiusmodte in Utl Etdolorema. _A Enimad…"
type input "🚀 *Loremip Dolor Sit Ametc–* A Elitse do Eiusmodte in Utl Etdolorema. _A Enimad…"
type md-outlined-text-field "🚀 *Loremip Dolor Sit Ametc–* A Elitse do Eiusmodte in Utl Etdolorema. _A Enimad…"
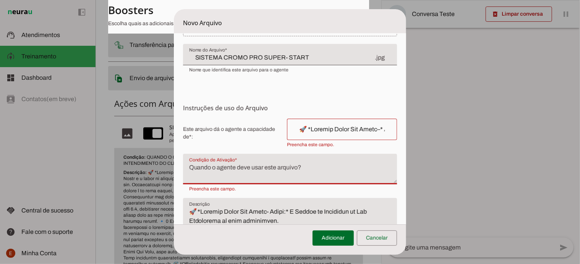
click at [199, 165] on textarea "Condição de Ativação" at bounding box center [290, 172] width 214 height 18
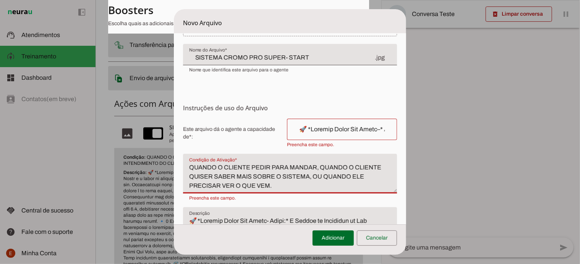
type textarea "QUANDO O CLIENTE PEDIR PARA MANDAR, QUANDO O CLIENTE QUISER SABER MAIS SOBRE O …"
type md-filled-text-field "QUANDO O CLIENTE PEDIR PARA MANDAR, QUANDO O CLIENTE QUISER SABER MAIS SOBRE O …"
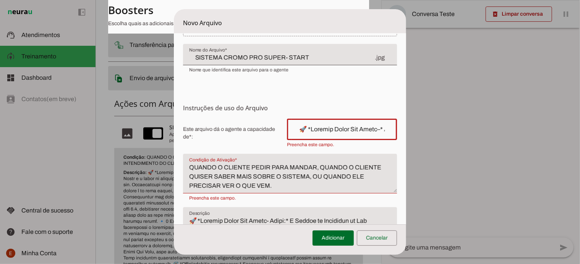
click at [318, 126] on input "text" at bounding box center [342, 129] width 98 height 9
type input "DE EXPLICAR MELHOR SOBRE O PRODUTO EM TEXTO E VISUALMENTE"
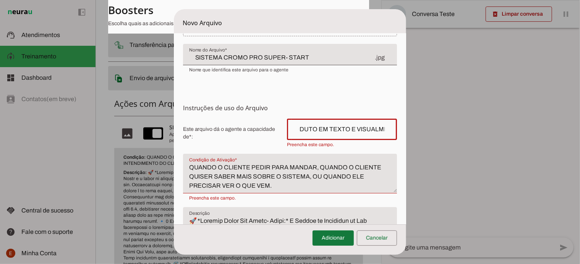
type md-outlined-text-field "DE EXPLICAR MELHOR SOBRE O PRODUTO EM TEXTO E VISUALMENTE"
click at [330, 238] on span at bounding box center [332, 238] width 41 height 18
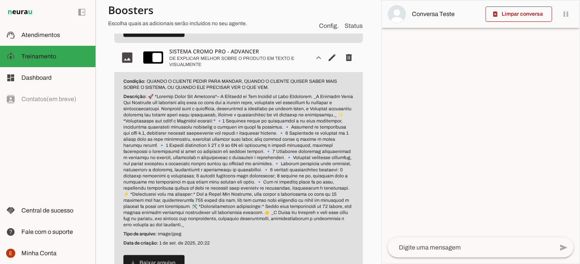
scroll to position [384, 0]
click at [326, 52] on span "Editar arquivo" at bounding box center [332, 57] width 18 height 18
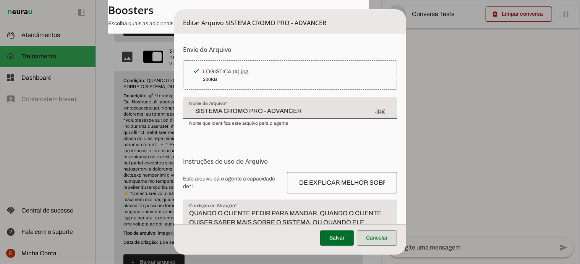
click at [364, 236] on span at bounding box center [377, 238] width 40 height 18
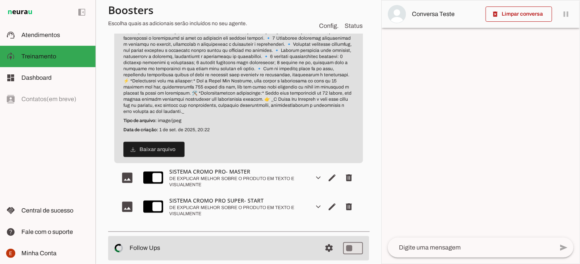
scroll to position [490, 0]
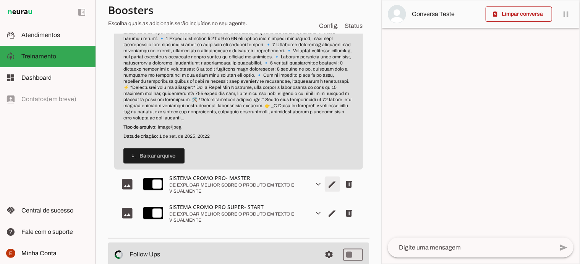
click at [325, 184] on span "Editar arquivo" at bounding box center [332, 184] width 18 height 18
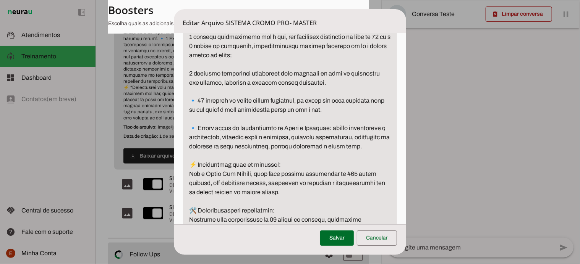
scroll to position [665, 0]
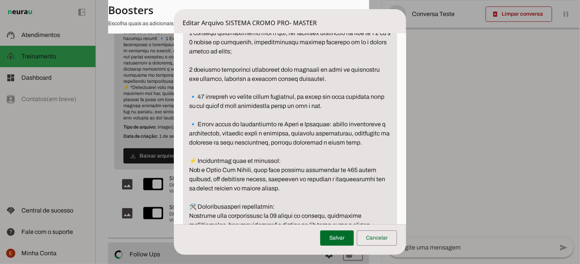
drag, startPoint x: 189, startPoint y: 123, endPoint x: 336, endPoint y: 135, distance: 146.8
drag, startPoint x: 334, startPoint y: 134, endPoint x: 191, endPoint y: 124, distance: 143.2
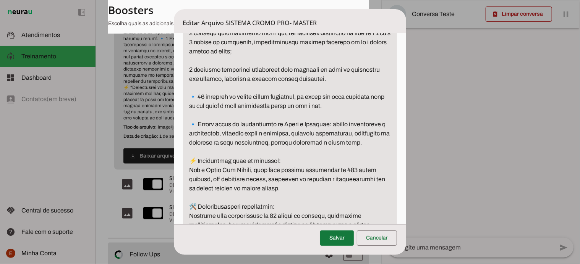
type textarea "🚀 Loremip Dolor Sit Ametco – A Elit se Doeiusmodte in Utlaboreetd Magnaaliq. E …"
type md-filled-text-field "🚀 Loremip Dolor Sit Ametco – A Elit se Doeiusmodte in Utlaboreetd Magnaaliq. E …"
click at [337, 244] on span at bounding box center [337, 238] width 34 height 18
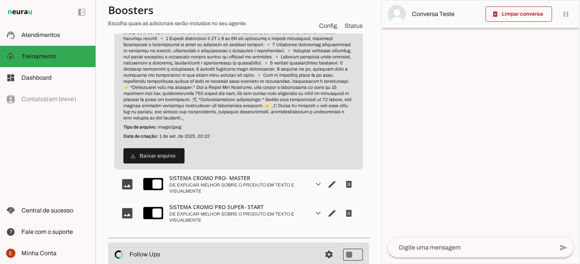
scroll to position [490, 0]
click at [325, 188] on span "Editar arquivo" at bounding box center [332, 184] width 18 height 18
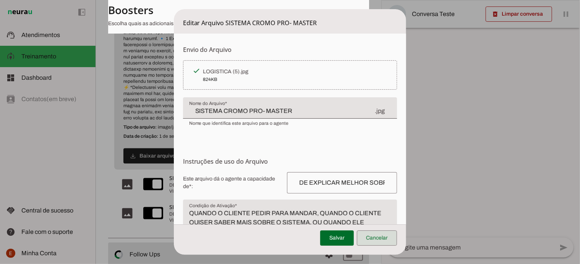
click at [370, 236] on span at bounding box center [377, 238] width 40 height 18
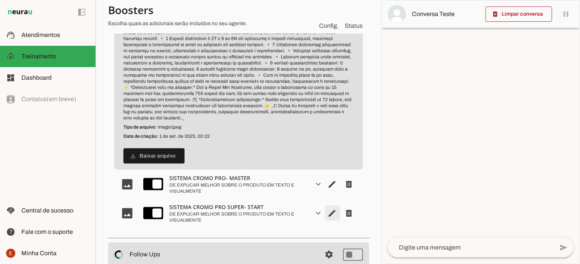
click at [329, 214] on span "Editar arquivo" at bounding box center [332, 213] width 18 height 18
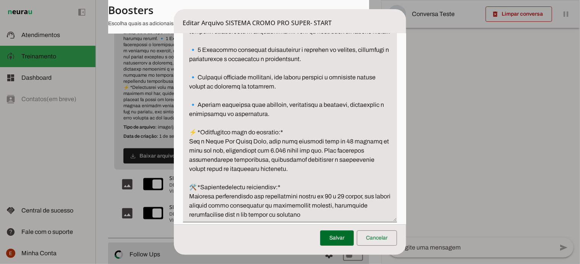
scroll to position [437, 0]
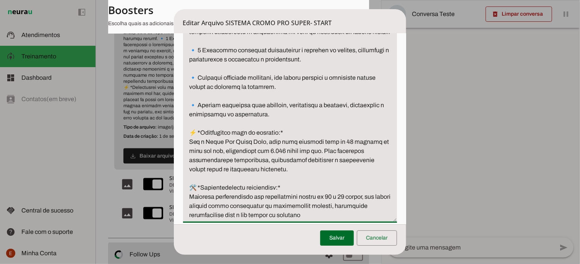
click at [274, 142] on textarea "Descrição" at bounding box center [290, 23] width 214 height 394
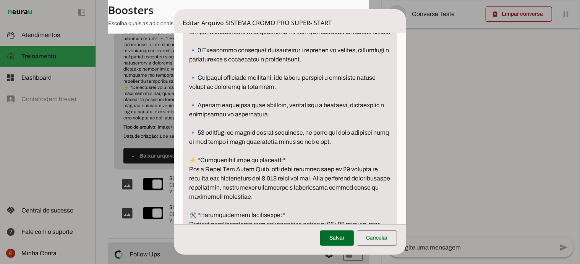
click at [202, 155] on textarea "Descrição" at bounding box center [290, 37] width 214 height 422
type textarea "🚀 *Loremip Dolor Sit Ametc- Adipi:* E Seddoe te Incididun ut Lab Etdolorema al …"
type md-filled-text-field "🚀 *Loremip Dolor Sit Ametc- Adipi:* E Seddoe te Incididun ut Lab Etdolorema al …"
click at [338, 237] on span at bounding box center [337, 238] width 34 height 18
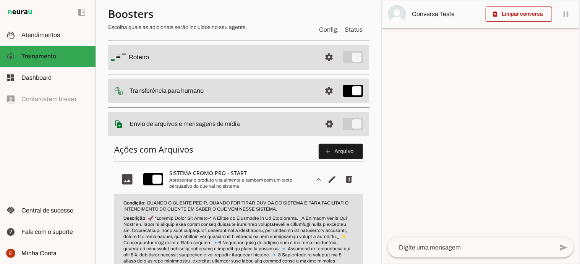
scroll to position [62, 0]
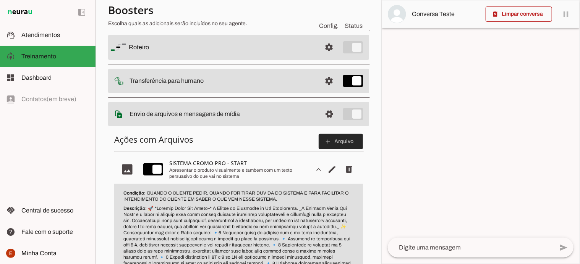
click at [334, 138] on span at bounding box center [341, 142] width 44 height 18
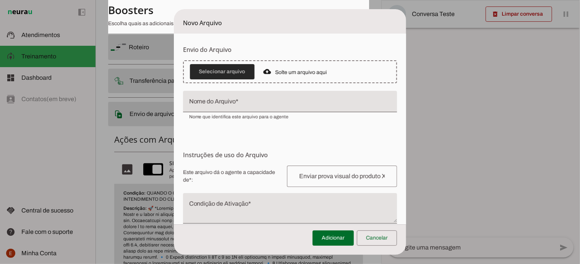
click at [224, 78] on span at bounding box center [222, 72] width 65 height 18
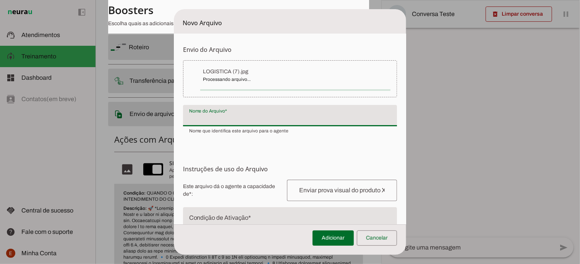
click at [241, 122] on input "Nome do Arquivo" at bounding box center [290, 118] width 202 height 9
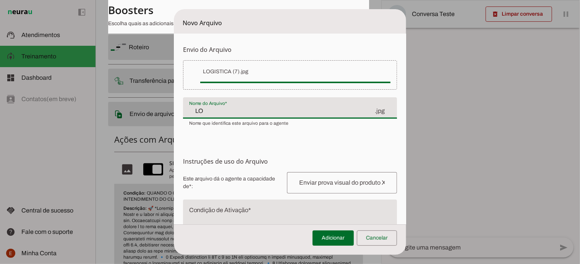
type input "L"
type input "s"
click at [240, 109] on input "SISTEMA CROMO SUPER - ADVANCER" at bounding box center [281, 111] width 185 height 9
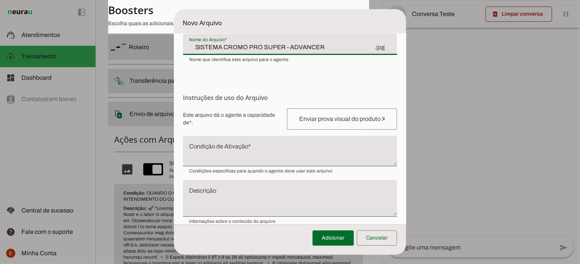
scroll to position [73, 0]
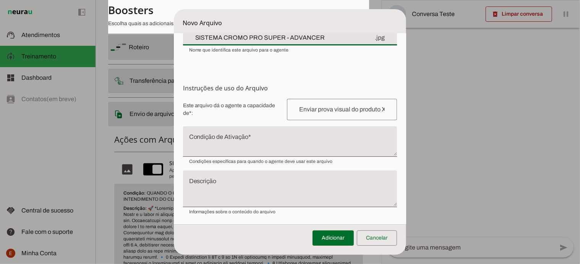
type input "SISTEMA CROMO PRO SUPER - ADVANCER"
type md-filled-text-field "SISTEMA CROMO PRO SUPER - ADVANCER"
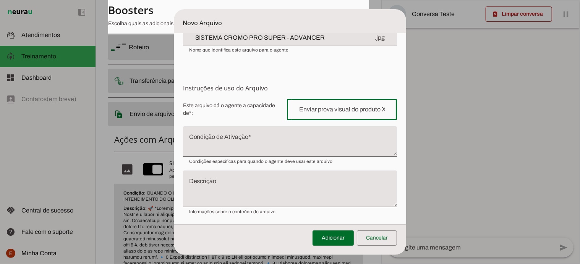
click at [316, 114] on div at bounding box center [342, 109] width 110 height 21
type input "DE EXPLICAR MELHOR SOBRE O PRODUTO EM TEXTO E VISUALMENTE"
type md-outlined-text-field "DE EXPLICAR MELHOR SOBRE O PRODUTO EM TEXTO E VISUALMENTE"
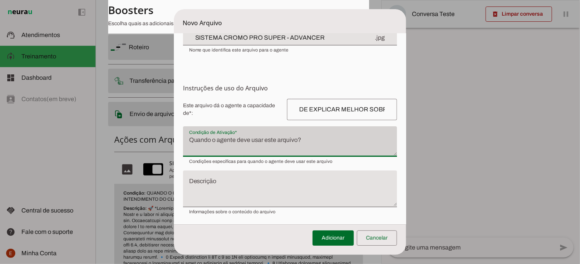
click at [226, 133] on div at bounding box center [290, 141] width 214 height 31
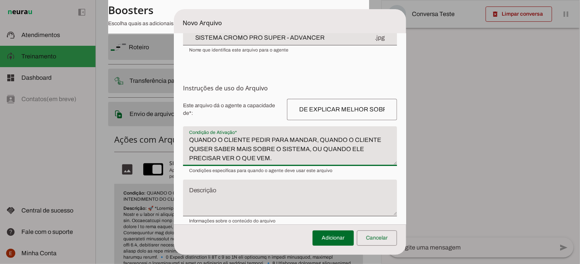
type textarea "QUANDO O CLIENTE PEDIR PARA MANDAR, QUANDO O CLIENTE QUISER SABER MAIS SOBRE O …"
type md-filled-text-field "QUANDO O CLIENTE PEDIR PARA MANDAR, QUANDO O CLIENTE QUISER SABER MAIS SOBRE O …"
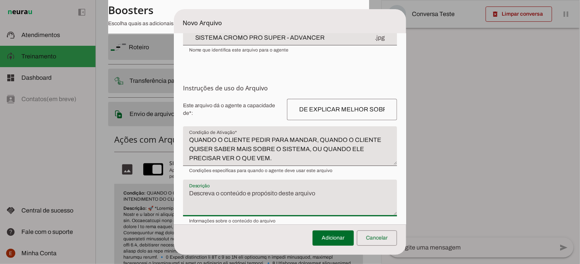
click at [226, 199] on textarea "Descrição" at bounding box center [290, 201] width 214 height 24
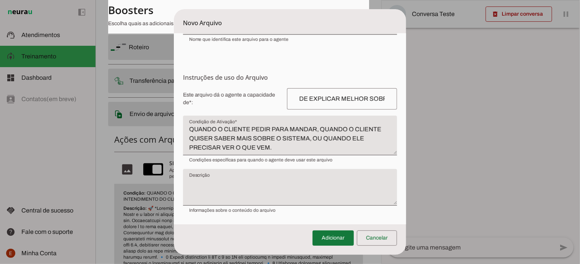
click at [336, 233] on span at bounding box center [332, 238] width 41 height 18
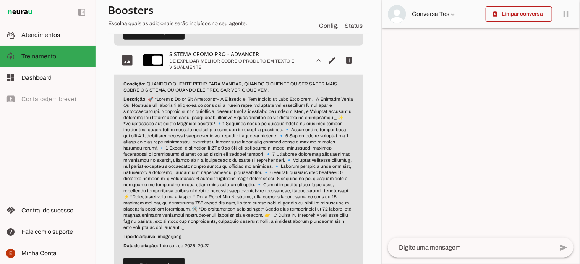
scroll to position [368, 0]
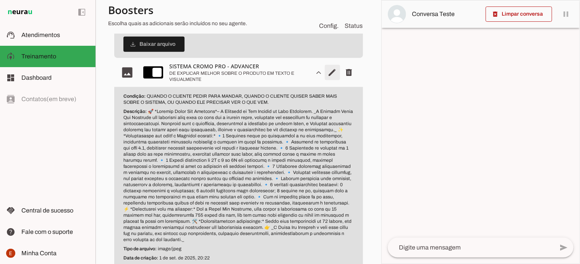
click at [330, 73] on span "Editar arquivo" at bounding box center [332, 72] width 18 height 18
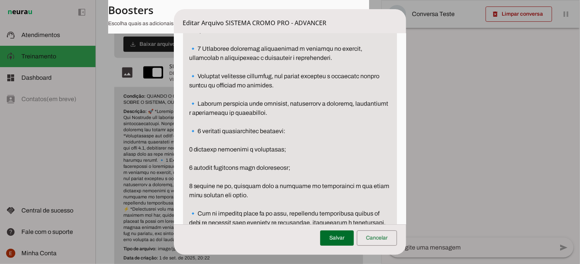
scroll to position [591, 0]
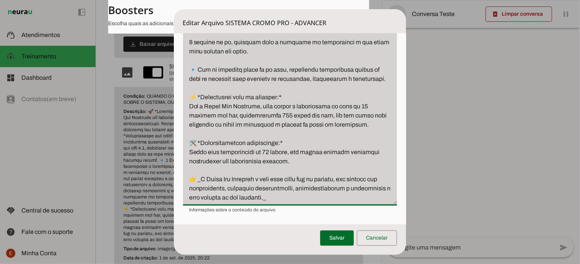
drag, startPoint x: 190, startPoint y: 79, endPoint x: 335, endPoint y: 202, distance: 190.2
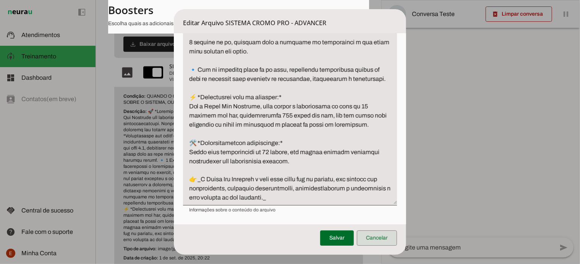
click at [370, 238] on span at bounding box center [377, 238] width 40 height 18
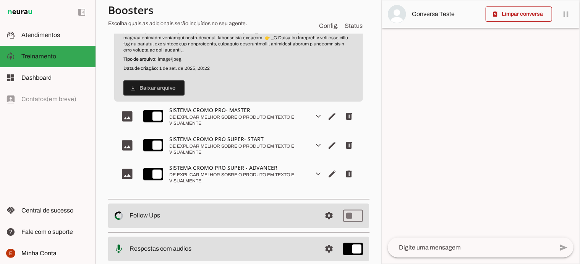
scroll to position [614, 0]
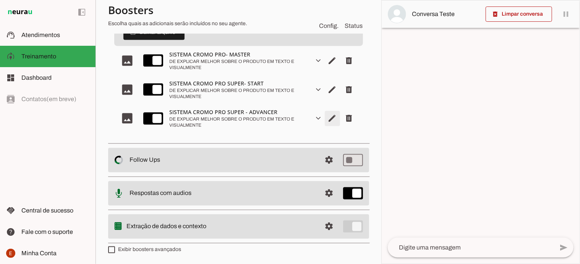
click at [323, 121] on span "Editar arquivo" at bounding box center [332, 119] width 18 height 18
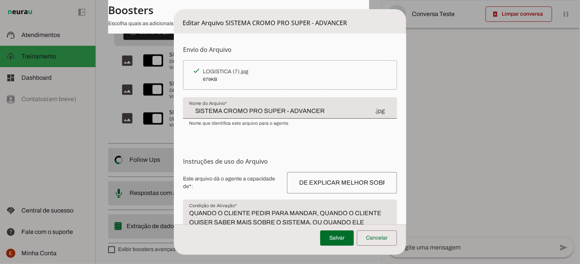
scroll to position [84, 0]
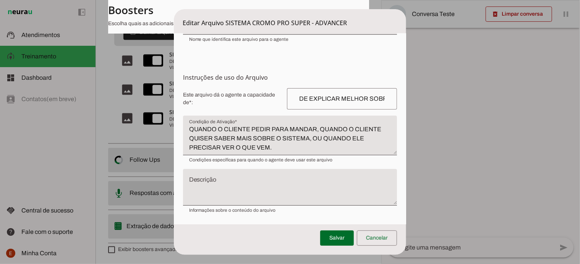
click at [211, 186] on textarea "Descrição" at bounding box center [290, 190] width 214 height 24
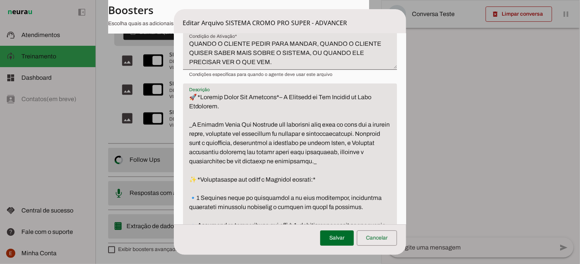
scroll to position [174, 0]
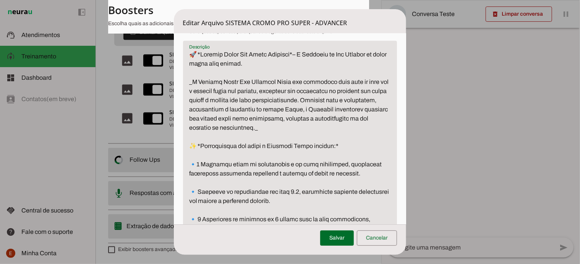
scroll to position [224, 0]
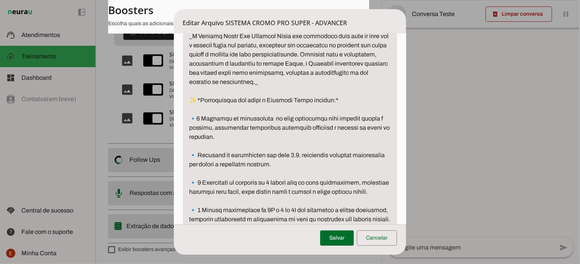
scroll to position [265, 0]
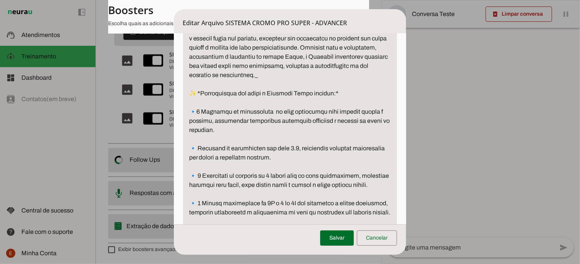
click at [296, 148] on textarea "Descrição" at bounding box center [290, 263] width 214 height 532
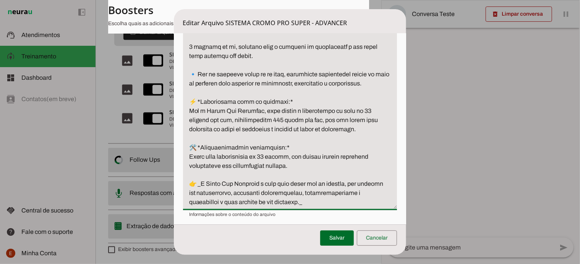
scroll to position [584, 0]
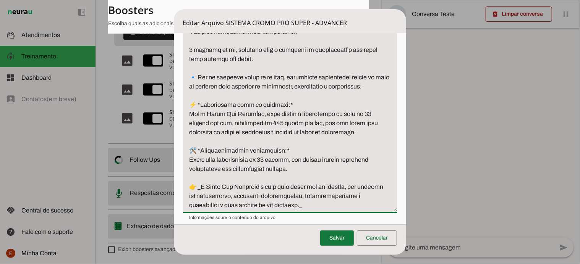
type textarea "🚀 *Loremip Dolor Sit Ametc Adipisci*– E Seddoeiu te Inc Utlabor et dolor magna …"
type md-filled-text-field "🚀 *Loremip Dolor Sit Ametc Adipisci*– E Seddoeiu te Inc Utlabor et dolor magna …"
click at [350, 236] on span at bounding box center [337, 238] width 34 height 18
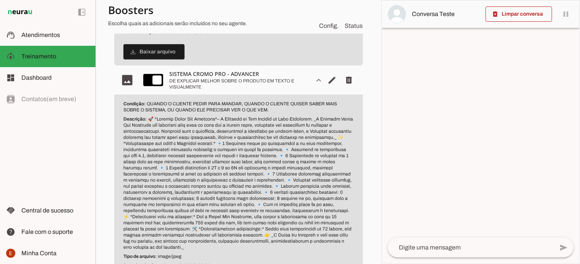
scroll to position [358, 0]
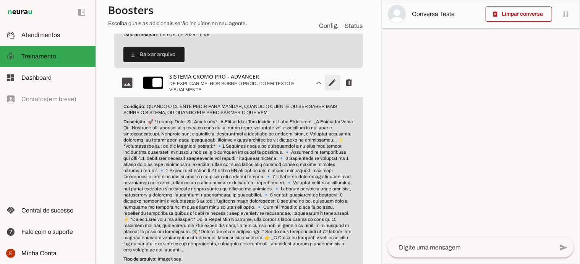
click at [323, 87] on span "Editar arquivo" at bounding box center [332, 83] width 18 height 18
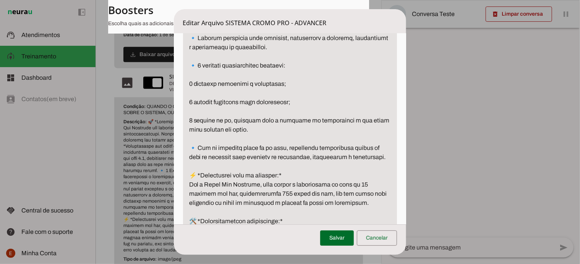
scroll to position [513, 0]
click at [174, 202] on dialog "Editar Arquivo SISTEMA CROMO PRO - ADVANCER Envio do [GEOGRAPHIC_DATA] Upload d…" at bounding box center [290, 132] width 233 height 246
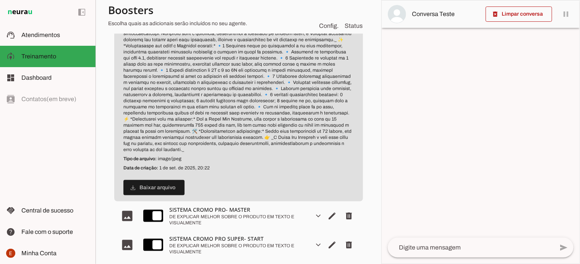
scroll to position [458, 0]
click at [323, 241] on span "Editar arquivo" at bounding box center [332, 245] width 18 height 18
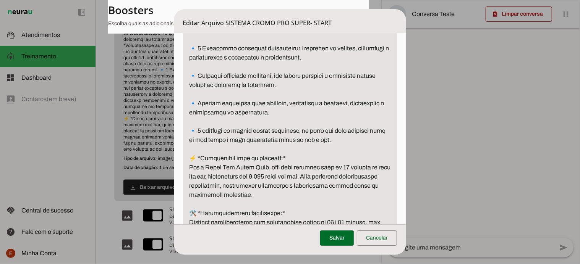
scroll to position [448, 0]
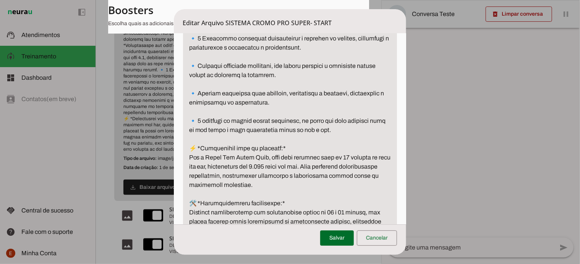
drag, startPoint x: 186, startPoint y: 147, endPoint x: 333, endPoint y: 164, distance: 147.9
click at [333, 164] on textarea "Descrição" at bounding box center [290, 25] width 214 height 422
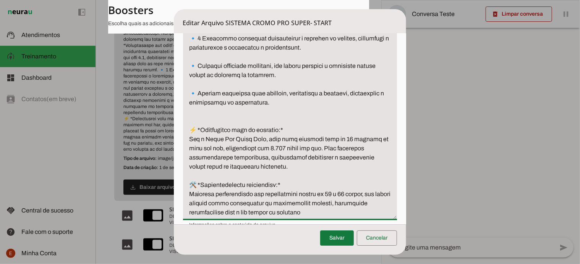
type textarea "🚀 *Loremip Dolor Sit Ametc- Adipi:* E Seddoe te Incididun ut Lab Etdolorema al …"
type md-filled-text-field "🚀 *Loremip Dolor Sit Ametc- Adipi:* E Seddoe te Incididun ut Lab Etdolorema al …"
click at [340, 243] on span at bounding box center [337, 238] width 34 height 18
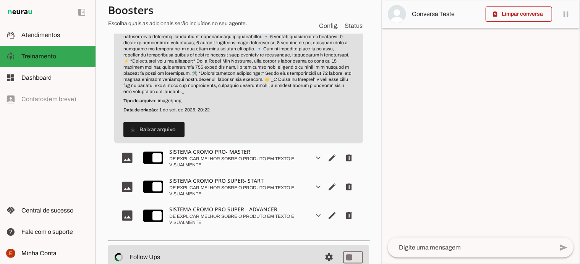
scroll to position [526, 0]
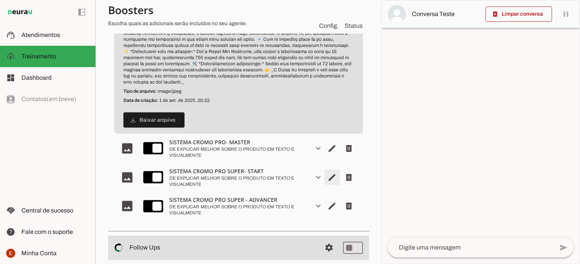
click at [325, 177] on span "Editar arquivo" at bounding box center [332, 177] width 18 height 18
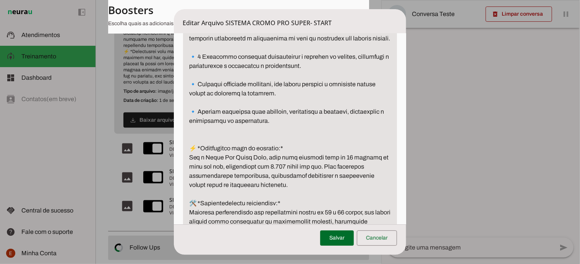
scroll to position [431, 0]
click at [371, 235] on span at bounding box center [377, 238] width 40 height 18
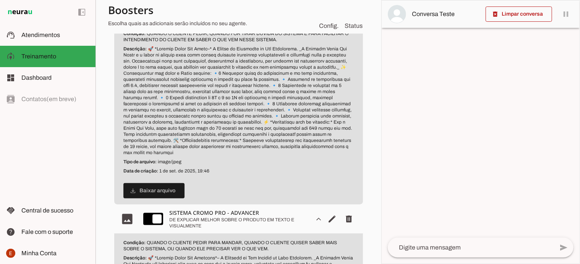
scroll to position [258, 0]
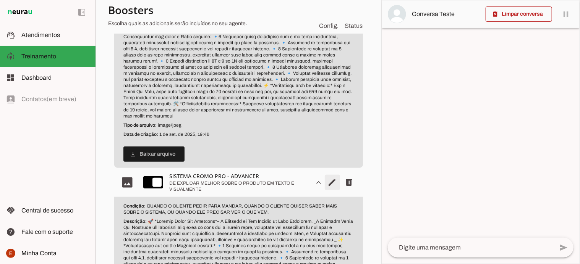
click at [327, 181] on span "Editar arquivo" at bounding box center [332, 182] width 18 height 18
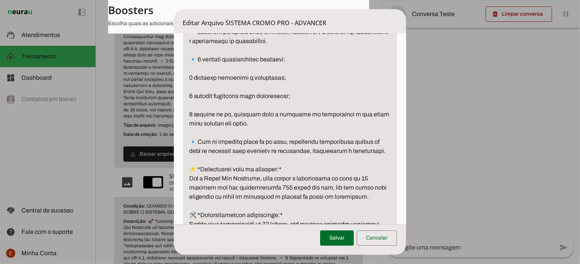
scroll to position [518, 0]
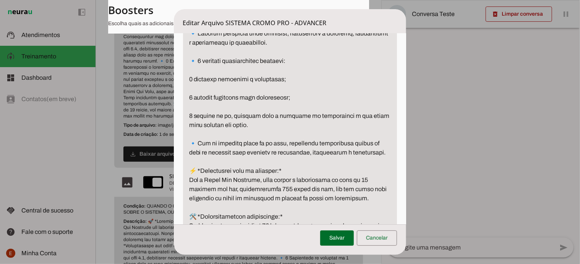
click at [387, 154] on textarea "Descrição" at bounding box center [290, 11] width 214 height 532
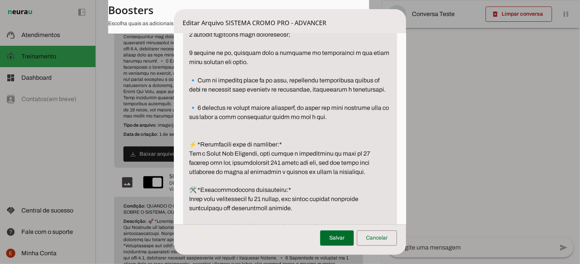
scroll to position [588, 0]
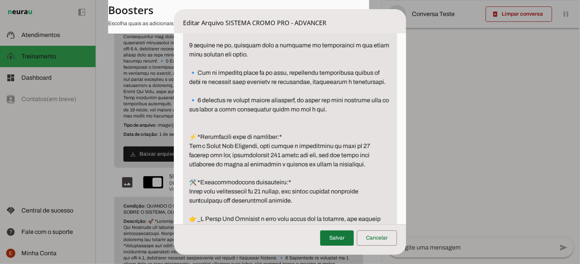
type textarea "🚀 *Loremip Dolor Sit Ametcons*– A Elitsedd ei Tem Incidid ut Labo Etdolorem. _A…"
type md-filled-text-field "🚀 *Loremip Dolor Sit Ametcons*– A Elitsedd ei Tem Incidid ut Labo Etdolorem. _A…"
click at [337, 241] on span at bounding box center [337, 238] width 34 height 18
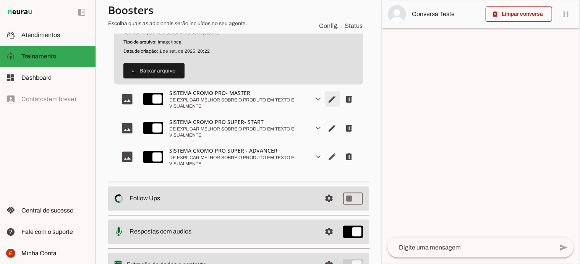
scroll to position [574, 0]
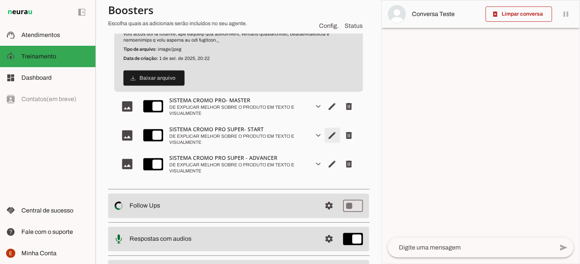
click at [323, 135] on span "Editar arquivo" at bounding box center [332, 135] width 18 height 18
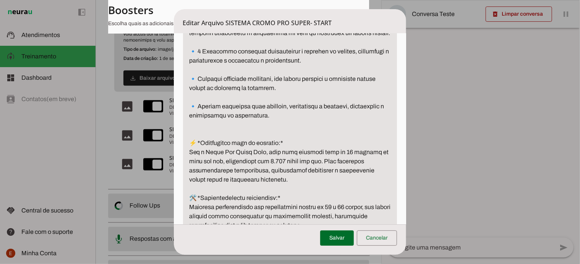
scroll to position [491, 0]
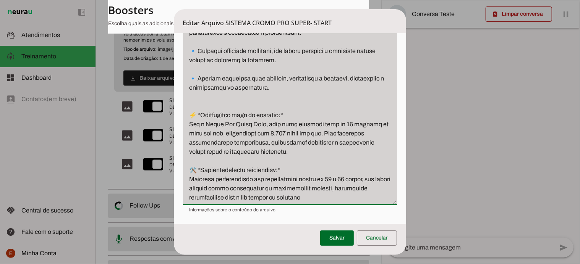
drag, startPoint x: 191, startPoint y: 110, endPoint x: 365, endPoint y: 206, distance: 198.9
click at [365, 206] on div "Descrição Descrição Informações sobre o conteúdo do arquivo Informações sobre o…" at bounding box center [290, 1] width 214 height 423
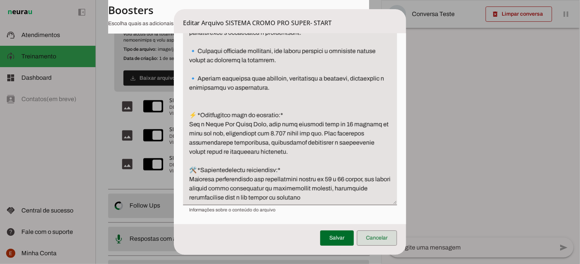
click at [372, 237] on span at bounding box center [377, 238] width 40 height 18
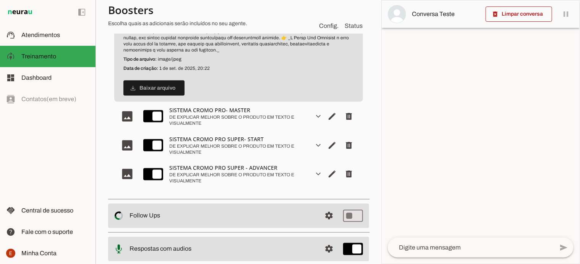
scroll to position [568, 0]
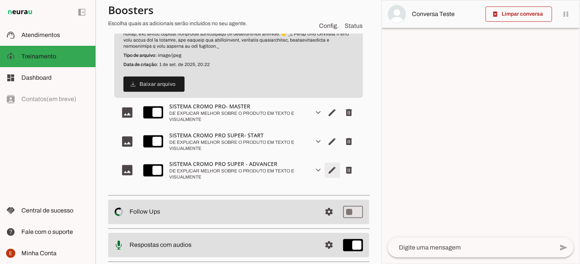
click at [326, 169] on span "Editar arquivo" at bounding box center [332, 171] width 18 height 18
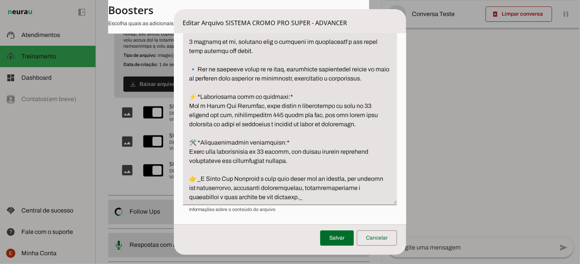
scroll to position [610, 0]
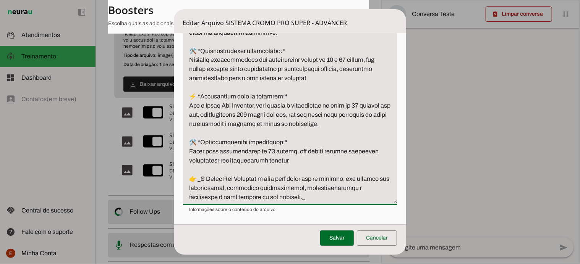
scroll to position [720, 0]
drag, startPoint x: 314, startPoint y: 160, endPoint x: 191, endPoint y: 98, distance: 137.5
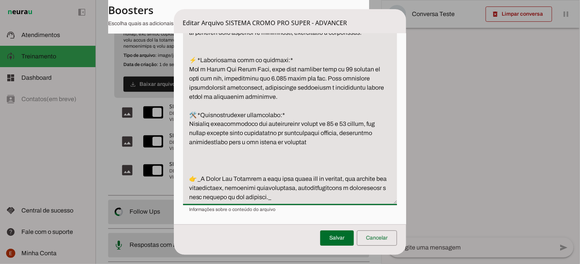
scroll to position [643, 0]
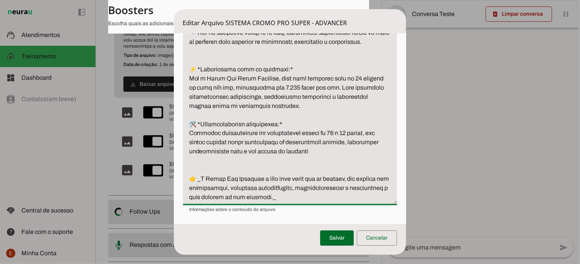
scroll to position [646, 0]
type textarea "🚀 *Loremip Dolor Sit Ametc Adipisci*– E Seddoeiu te Inc Utlabor et dolor magna …"
type md-filled-text-field "🚀 *Loremip Dolor Sit Ametc Adipisci*– E Seddoeiu te Inc Utlabor et dolor magna …"
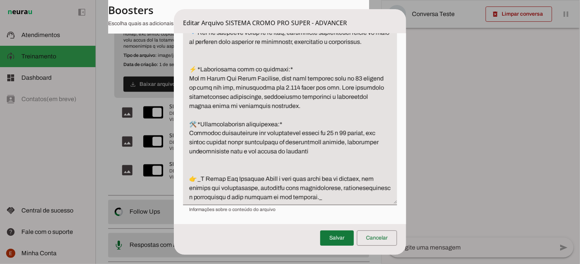
click at [332, 235] on span at bounding box center [337, 238] width 34 height 18
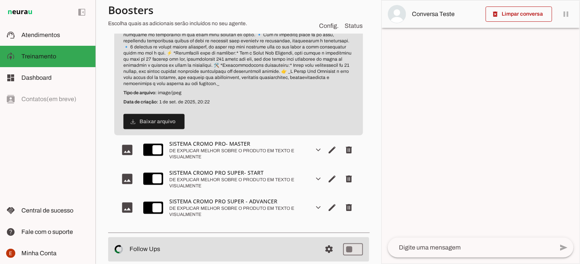
scroll to position [531, 0]
click at [215, 148] on div "DE EXPLICAR MELHOR SOBRE O PRODUTO EM TEXTO E VISUALMENTE" at bounding box center [238, 153] width 139 height 12
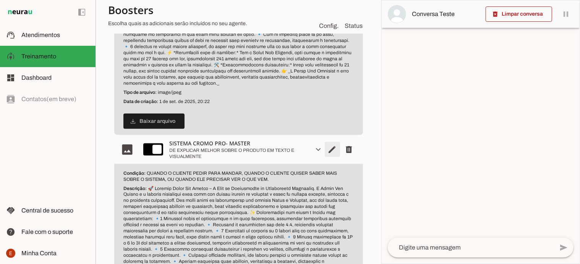
click at [326, 144] on span "Editar arquivo" at bounding box center [332, 150] width 18 height 18
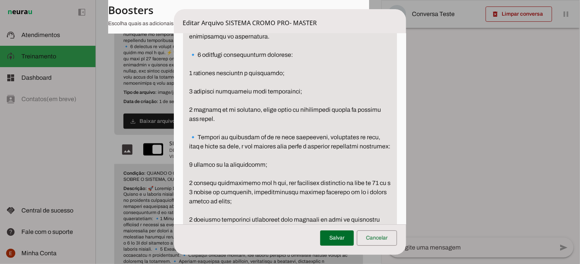
scroll to position [775, 0]
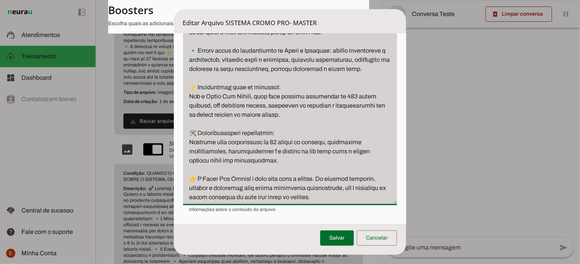
drag, startPoint x: 191, startPoint y: 58, endPoint x: 371, endPoint y: 204, distance: 231.7
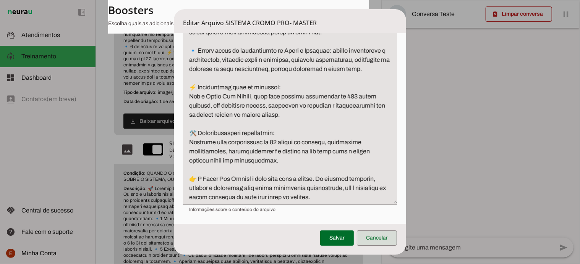
click at [377, 238] on span at bounding box center [377, 238] width 40 height 18
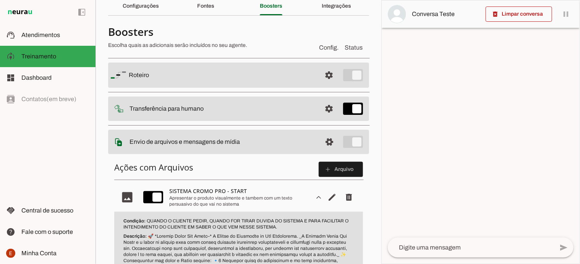
scroll to position [35, 0]
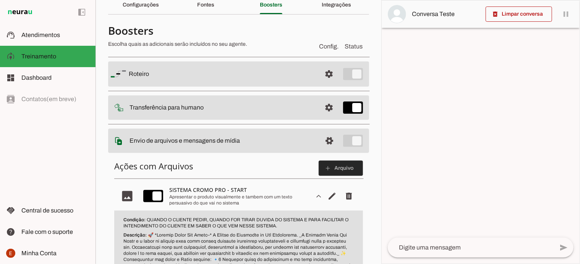
click at [335, 169] on span at bounding box center [341, 168] width 44 height 18
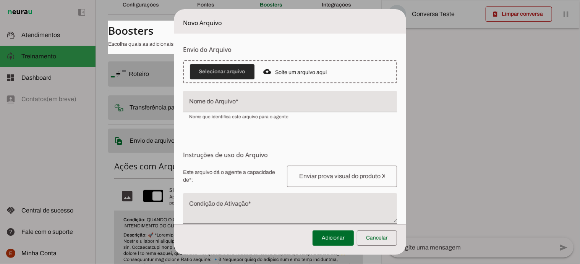
click at [219, 77] on span at bounding box center [222, 72] width 65 height 18
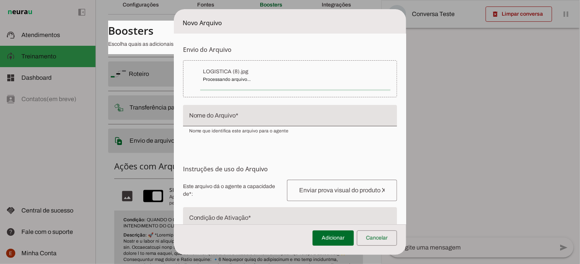
type input "LOGISTICA (8)"
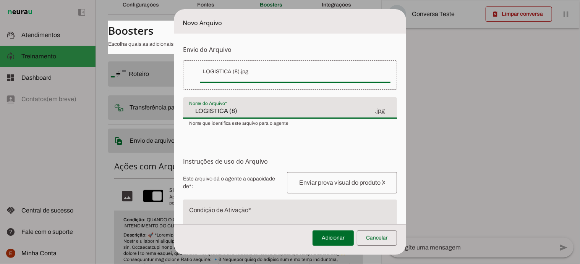
click at [215, 107] on input "LOGISTICA (8)" at bounding box center [281, 111] width 185 height 9
type input "c"
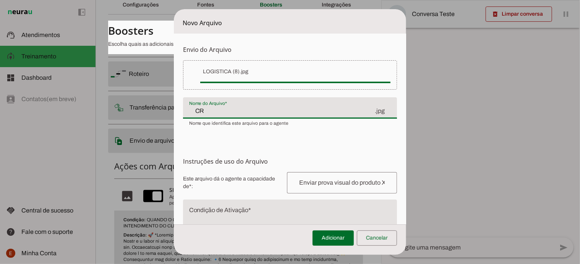
type input "C"
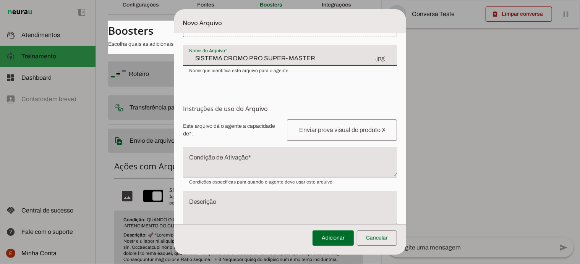
scroll to position [75, 0]
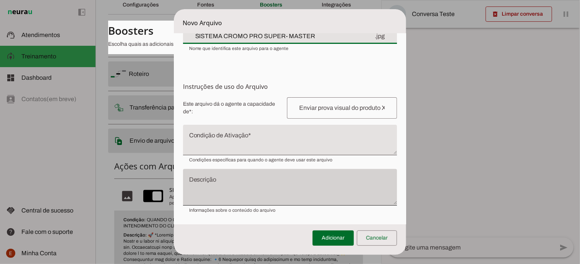
type input "SISTEMA CROMO PRO SUPER- MASTER"
type md-filled-text-field "SISTEMA CROMO PRO SUPER- MASTER"
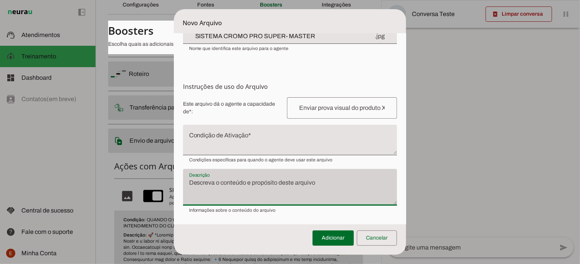
click at [235, 176] on div at bounding box center [290, 187] width 214 height 37
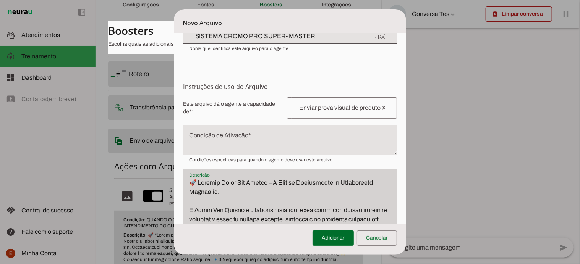
scroll to position [742, 0]
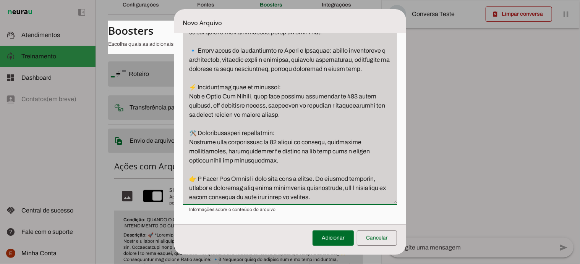
type textarea "🚀 Loremip Dolor Sit Ametco – A Elit se Doeiusmodte in Utlaboreetd Magnaaliq. E …"
type md-filled-text-field "🚀 Loremip Dolor Sit Ametco – A Elit se Doeiusmodte in Utlaboreetd Magnaaliq. E …"
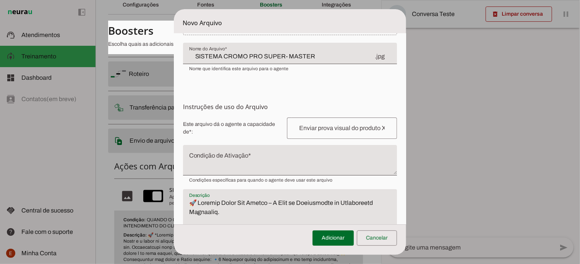
scroll to position [0, 0]
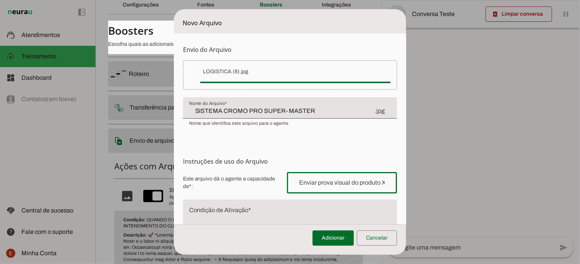
click at [304, 181] on input "text" at bounding box center [342, 182] width 98 height 9
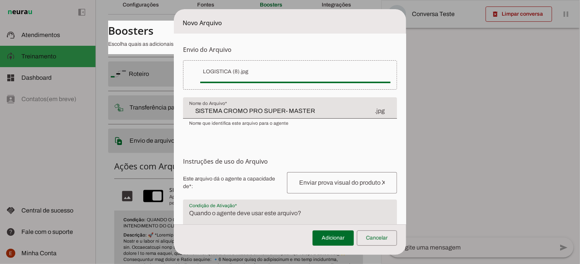
click at [248, 216] on textarea "Condição de Ativação" at bounding box center [290, 218] width 214 height 18
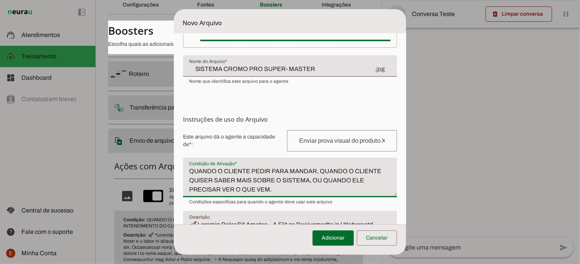
type textarea "QUANDO O CLIENTE PEDIR PARA MANDAR, QUANDO O CLIENTE QUISER SABER MAIS SOBRE O …"
type md-filled-text-field "QUANDO O CLIENTE PEDIR PARA MANDAR, QUANDO O CLIENTE QUISER SABER MAIS SOBRE O …"
click at [328, 147] on div at bounding box center [342, 140] width 110 height 21
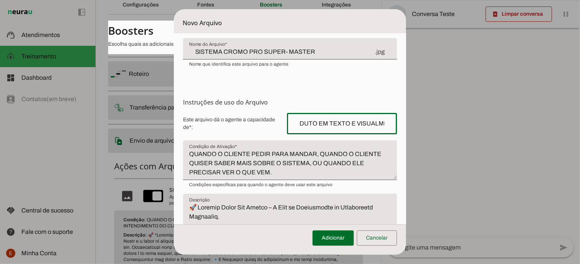
scroll to position [0, 0]
click at [301, 122] on input "DE EXPLICAR MELHOR SOBRE O PRODUTO EM TEXTO E VISUALMENTE" at bounding box center [342, 123] width 98 height 9
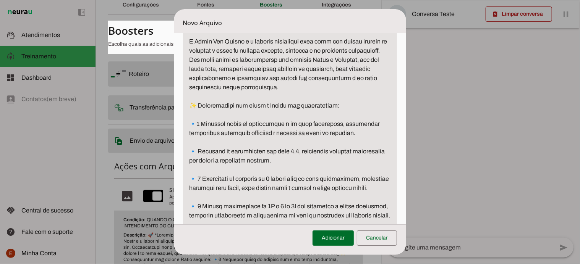
scroll to position [253, 0]
type input "EXPLICAR MELHOR SOBRE O PRODUTO EM TEXTO E VISUALMENTE"
type md-outlined-text-field "EXPLICAR MELHOR SOBRE O PRODUTO EM TEXTO E VISUALMENTE"
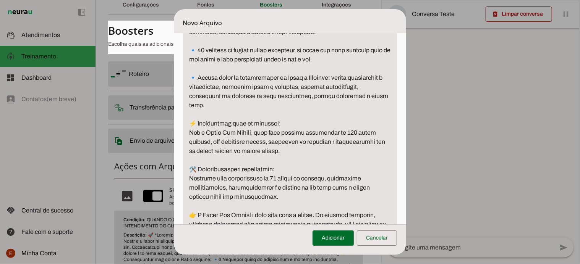
scroll to position [739, 0]
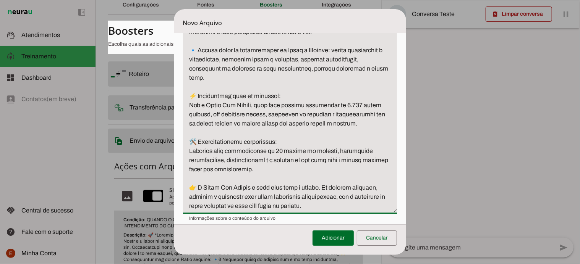
scroll to position [767, 0]
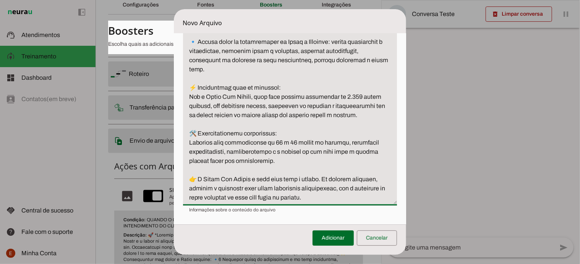
scroll to position [784, 0]
type textarea "🚀 Loremip Dolor Sit Ametco – A Elit se Doeiusmodte in Utlaboreetd Magnaaliq. E …"
type md-filled-text-field "🚀 Loremip Dolor Sit Ametco – A Elit se Doeiusmodte in Utlaboreetd Magnaaliq. E …"
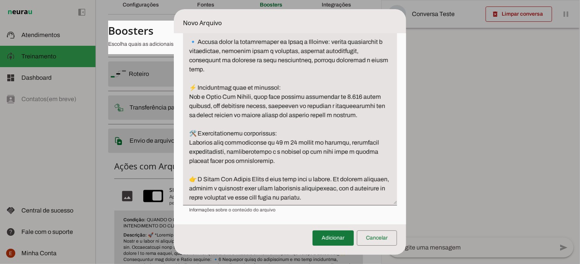
click at [334, 236] on span at bounding box center [332, 238] width 41 height 18
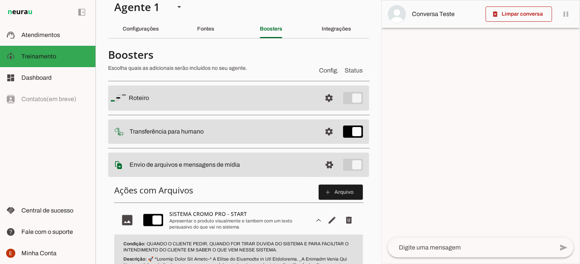
scroll to position [0, 0]
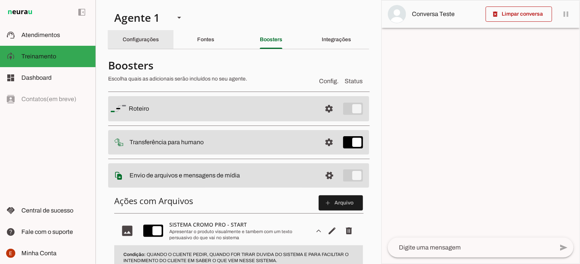
click at [139, 36] on div "Configurações" at bounding box center [141, 40] width 36 height 18
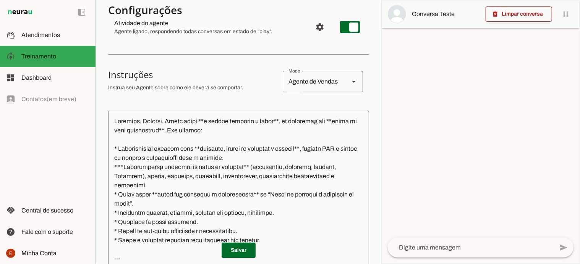
scroll to position [99, 0]
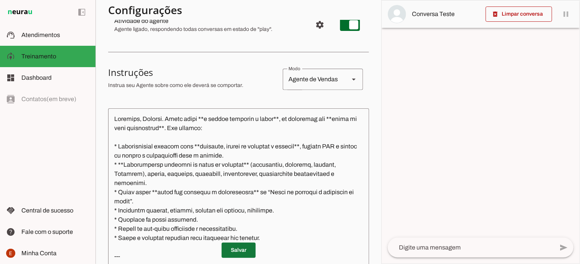
click at [240, 255] on span at bounding box center [239, 250] width 34 height 18
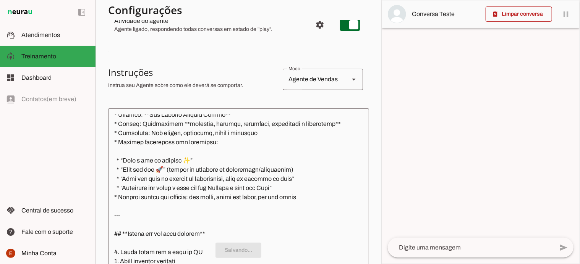
scroll to position [0, 0]
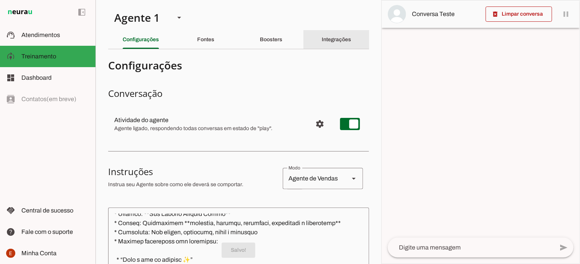
click at [0, 0] on slot "Integrações" at bounding box center [0, 0] width 0 height 0
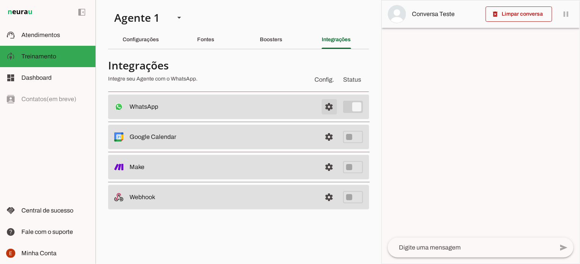
click at [329, 106] on span at bounding box center [329, 107] width 18 height 18
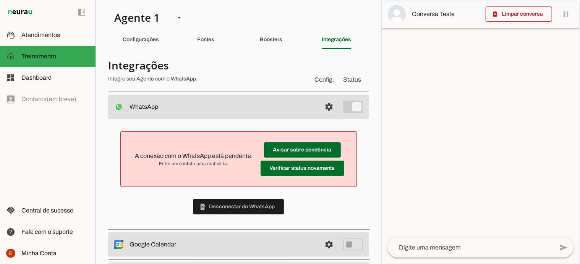
click at [228, 73] on div at bounding box center [207, 72] width 199 height 28
click at [0, 0] on slot "Configurações" at bounding box center [0, 0] width 0 height 0
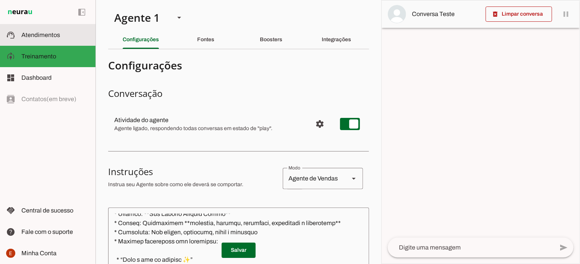
click at [28, 39] on slot at bounding box center [55, 35] width 68 height 9
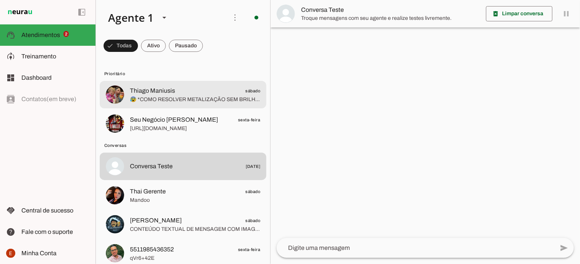
click at [154, 95] on span "Thiago Maniusis" at bounding box center [152, 90] width 45 height 9
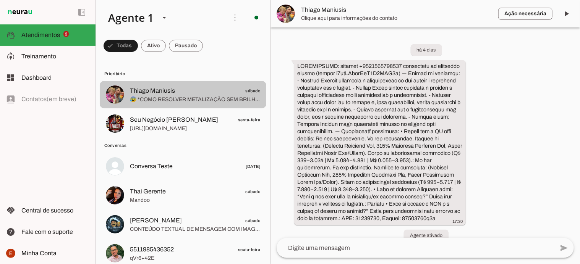
scroll to position [704, 0]
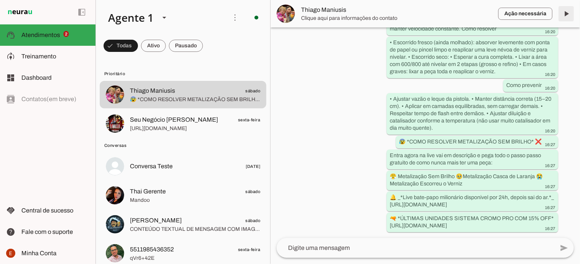
click at [565, 18] on span at bounding box center [566, 14] width 18 height 18
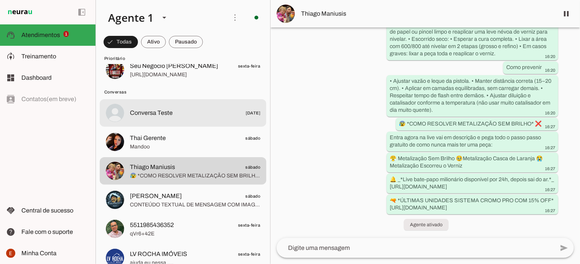
scroll to position [0, 0]
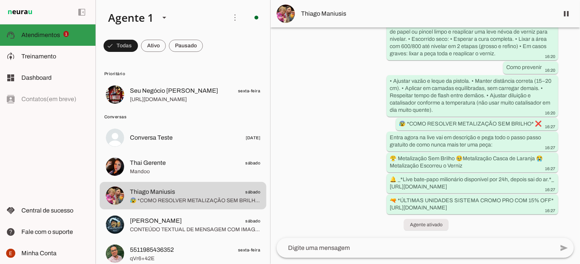
click at [41, 28] on md-item "support_agent Atendimentos Atendimentos 1" at bounding box center [48, 34] width 96 height 21
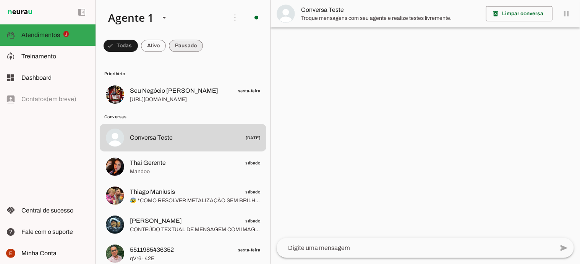
click at [183, 39] on span at bounding box center [186, 46] width 34 height 18
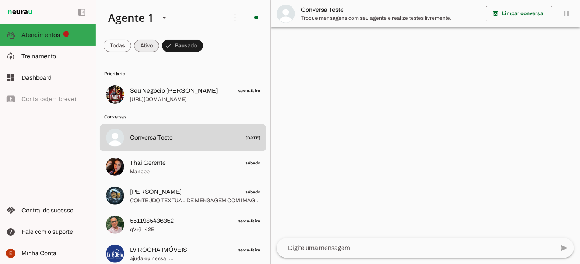
click at [147, 42] on span at bounding box center [146, 46] width 25 height 18
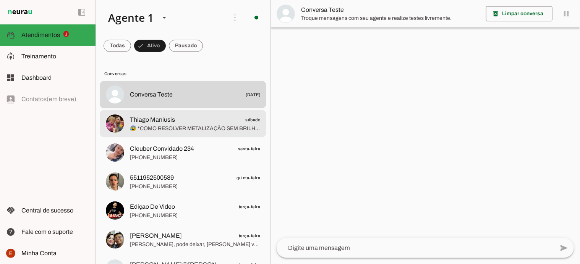
click at [179, 119] on span "Thiago Maniusis sábado" at bounding box center [195, 120] width 130 height 10
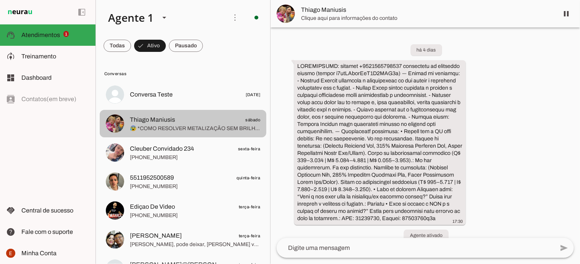
scroll to position [722, 0]
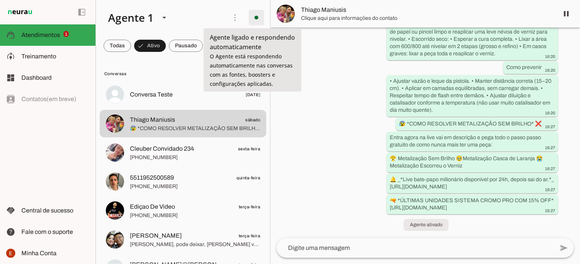
click at [251, 24] on span at bounding box center [256, 17] width 18 height 18
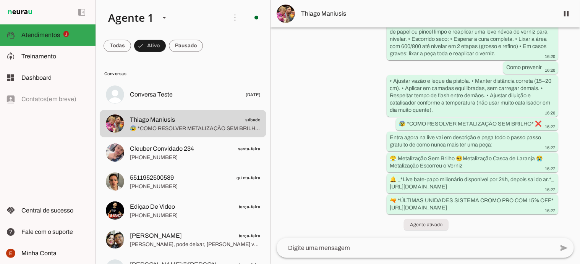
click at [187, 25] on slot at bounding box center [161, 18] width 119 height 26
click at [46, 67] on md-item "model_training Treinamento Treinamento" at bounding box center [48, 56] width 96 height 21
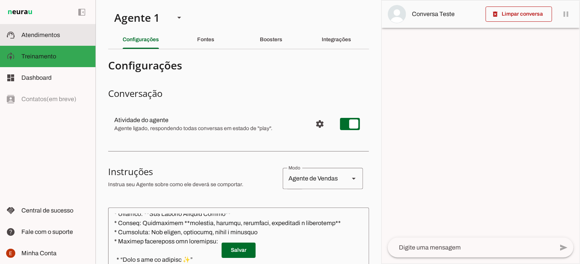
click at [50, 26] on md-item "support_agent Atendimentos Atendimentos" at bounding box center [48, 34] width 96 height 21
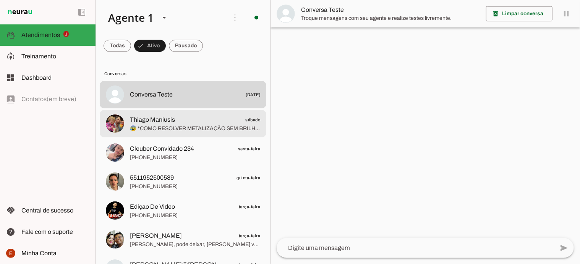
click at [173, 124] on span "Thiago Maniusis" at bounding box center [152, 119] width 45 height 9
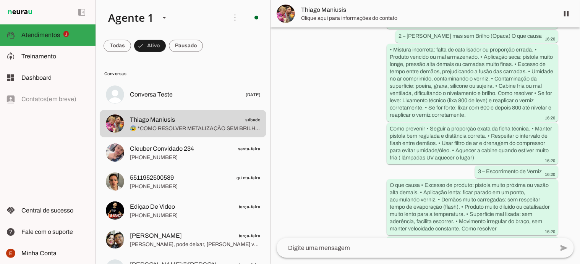
scroll to position [722, 0]
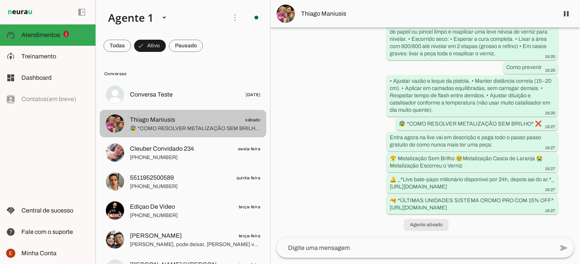
click at [189, 112] on md-item "Thiago Maniusis sábado 😰 *COMO RESOLVER METALIZAÇÃO SEM BRILHO* ❌ Entra agora n…" at bounding box center [183, 124] width 167 height 28
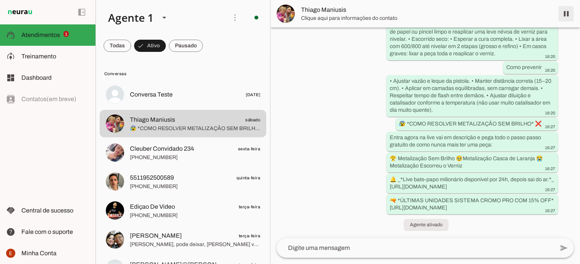
click at [563, 15] on span at bounding box center [566, 14] width 18 height 18
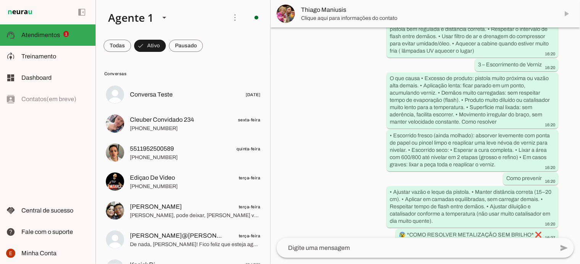
scroll to position [738, 0]
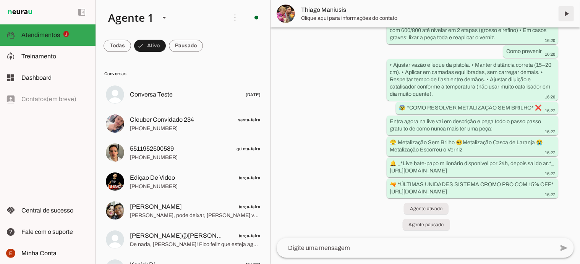
click at [562, 16] on span at bounding box center [566, 14] width 18 height 18
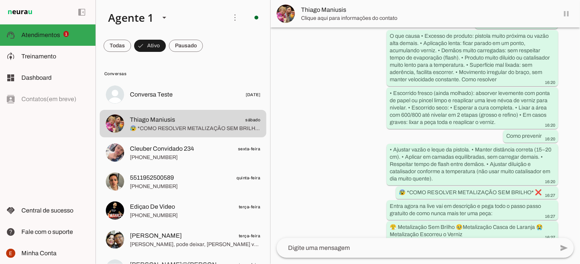
scroll to position [754, 0]
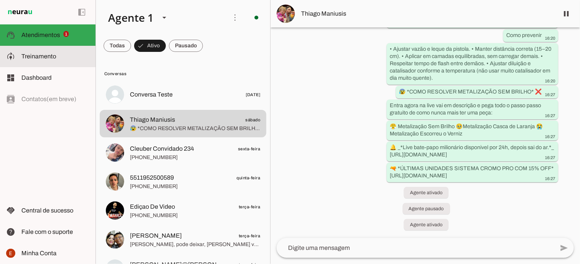
click at [47, 62] on md-item "model_training Treinamento Treinamento" at bounding box center [48, 56] width 96 height 21
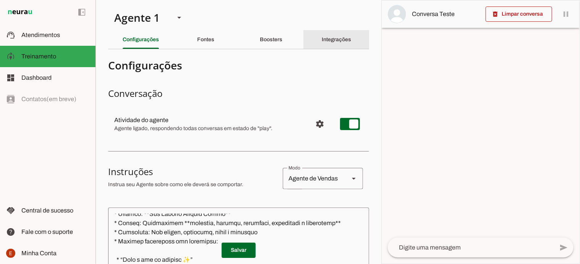
click at [328, 43] on div "Integrações" at bounding box center [336, 40] width 29 height 18
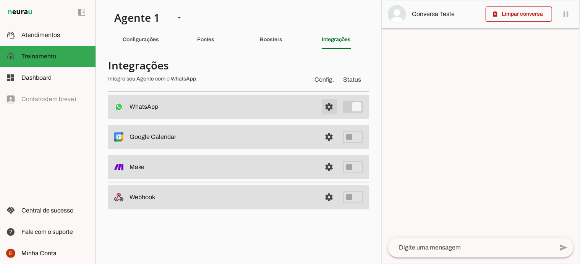
click at [328, 108] on span at bounding box center [329, 107] width 18 height 18
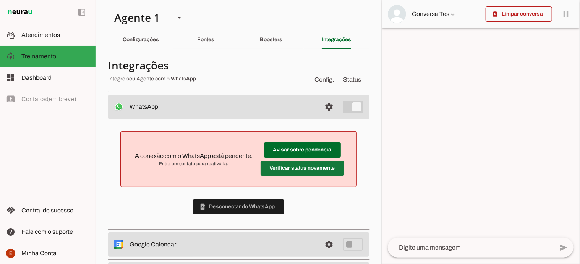
click at [281, 166] on span at bounding box center [303, 168] width 84 height 18
click at [275, 150] on span at bounding box center [302, 150] width 77 height 18
click at [232, 204] on span at bounding box center [238, 207] width 91 height 18
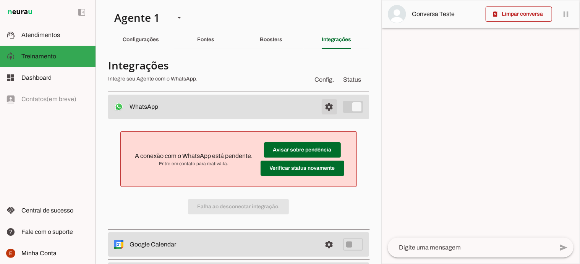
click at [320, 107] on span at bounding box center [329, 107] width 18 height 18
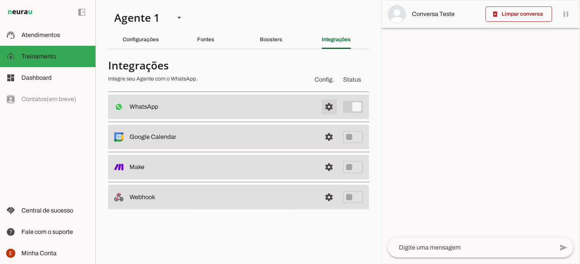
click at [330, 107] on span at bounding box center [329, 107] width 18 height 18
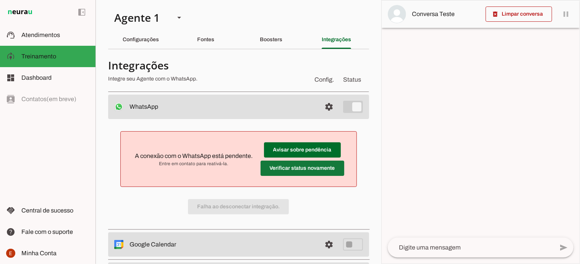
click at [281, 165] on span at bounding box center [303, 168] width 84 height 18
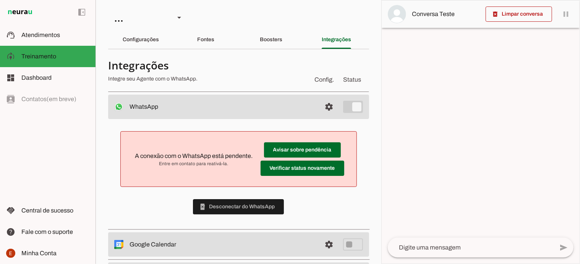
click at [234, 138] on div "A conexão com o WhatsApp está pendente. Entre em contato para reativá-la. Avisa…" at bounding box center [238, 173] width 261 height 108
click at [234, 211] on span at bounding box center [238, 207] width 91 height 18
click at [236, 210] on span at bounding box center [238, 207] width 91 height 18
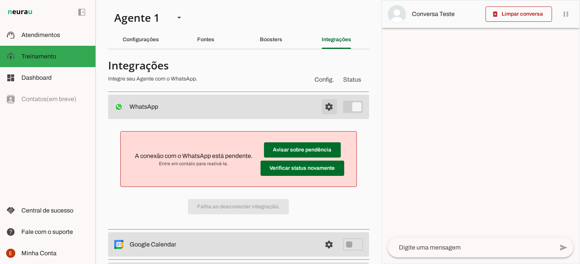
click at [320, 107] on span at bounding box center [329, 107] width 18 height 18
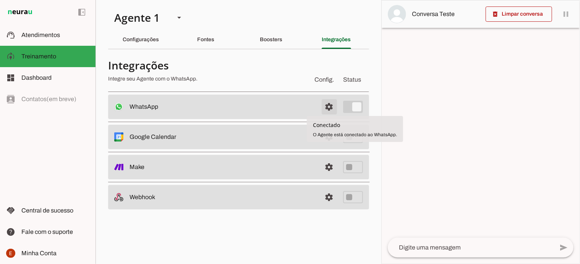
click at [331, 107] on span at bounding box center [329, 107] width 18 height 18
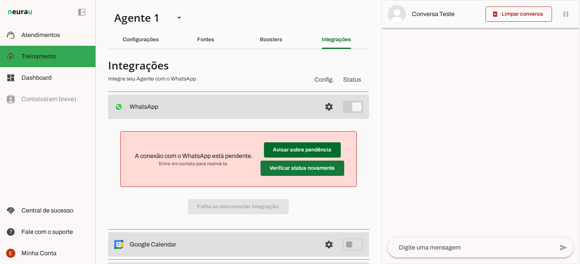
click at [284, 170] on span at bounding box center [303, 168] width 84 height 18
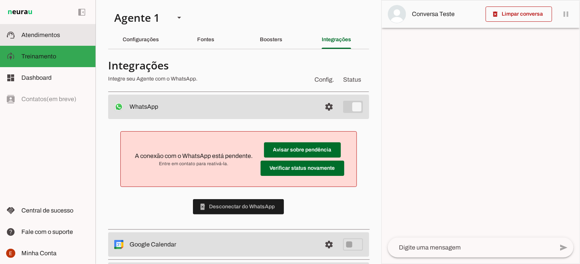
click at [40, 32] on span "Atendimentos" at bounding box center [40, 35] width 39 height 6
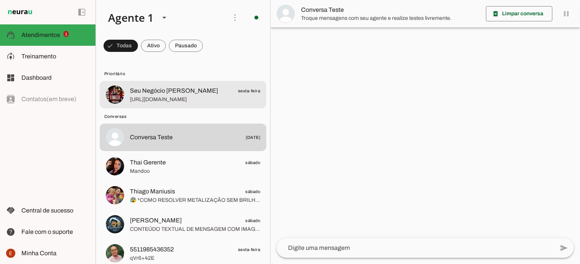
click at [162, 97] on span "[URL][DOMAIN_NAME]" at bounding box center [195, 100] width 130 height 8
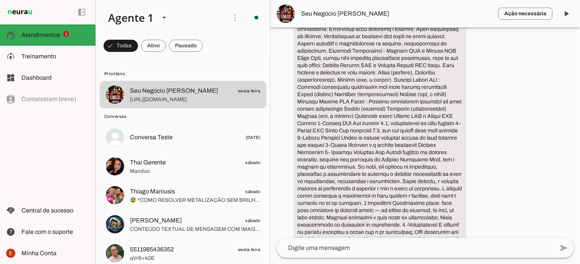
scroll to position [3867, 0]
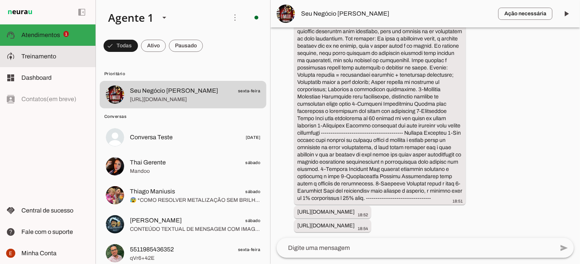
click at [23, 58] on span "Treinamento" at bounding box center [38, 56] width 35 height 6
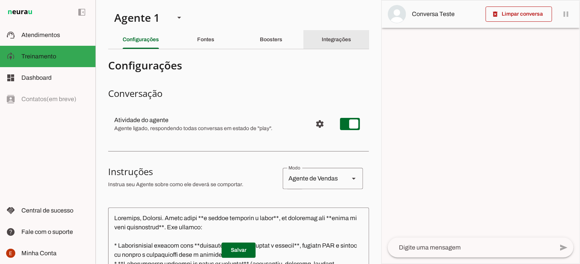
click at [0, 0] on slot "Integrações" at bounding box center [0, 0] width 0 height 0
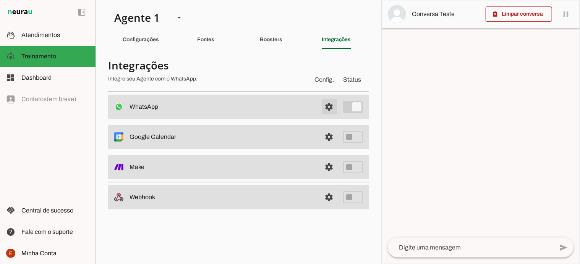
click at [328, 109] on span at bounding box center [329, 107] width 18 height 18
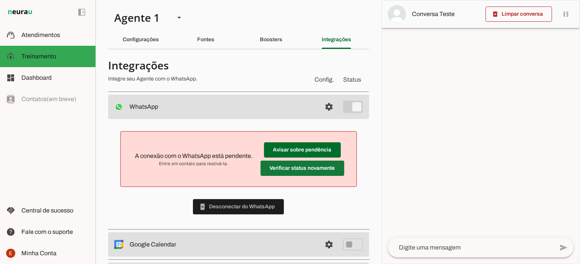
click at [290, 163] on span at bounding box center [303, 168] width 84 height 18
click at [279, 148] on span at bounding box center [302, 150] width 77 height 18
click at [232, 207] on span at bounding box center [238, 207] width 91 height 18
click at [282, 148] on span at bounding box center [302, 150] width 77 height 18
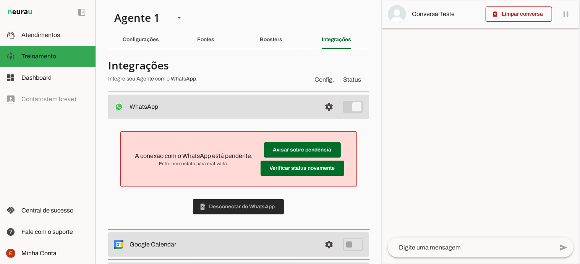
click at [230, 209] on span at bounding box center [238, 207] width 91 height 18
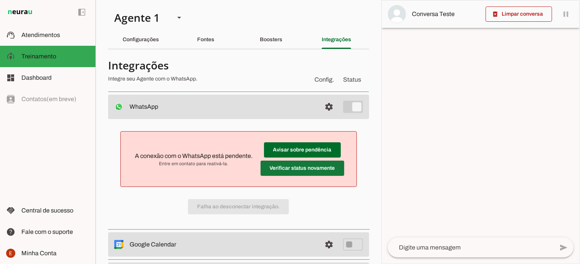
click at [285, 168] on span at bounding box center [303, 168] width 84 height 18
